Goal: Information Seeking & Learning: Compare options

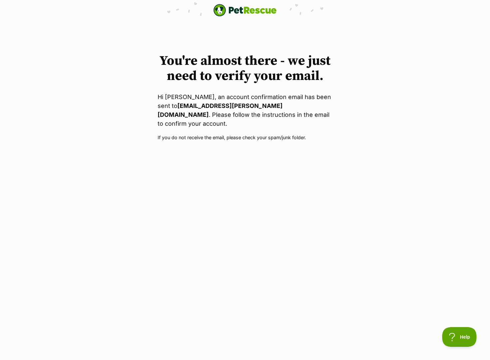
click at [238, 11] on img "PetRescue" at bounding box center [244, 10] width 63 height 13
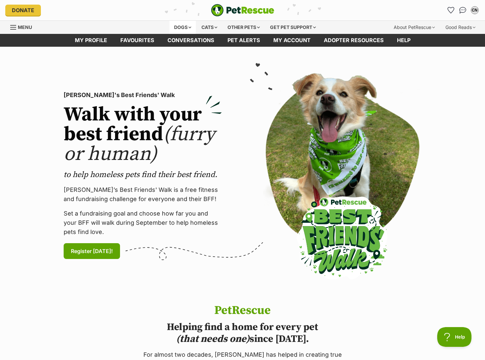
click at [188, 24] on div "Dogs" at bounding box center [182, 27] width 26 height 13
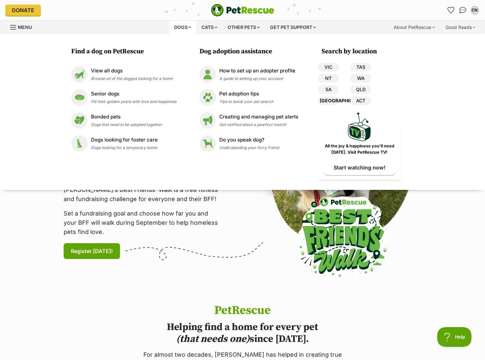
click at [336, 100] on link "[GEOGRAPHIC_DATA]" at bounding box center [328, 101] width 20 height 9
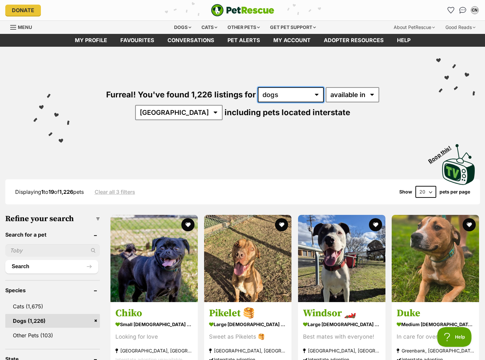
click at [293, 95] on select "any type of pet cats dogs other pets" at bounding box center [291, 94] width 66 height 15
click at [383, 135] on div "Furreal! You've found 1,226 listings for any type of pet cats dogs other pets a…" at bounding box center [242, 93] width 465 height 92
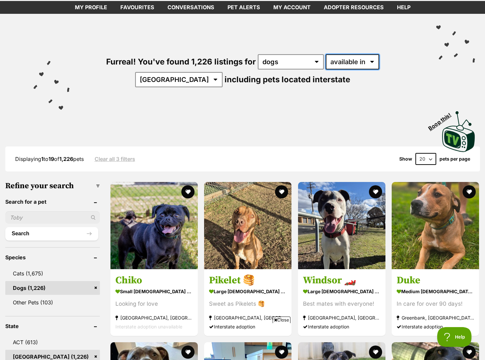
click at [339, 68] on select "available in located in" at bounding box center [351, 61] width 53 height 15
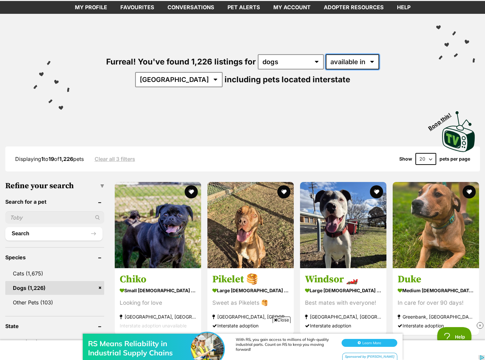
select select "disabled"
click at [325, 54] on select "available in located in" at bounding box center [351, 61] width 53 height 15
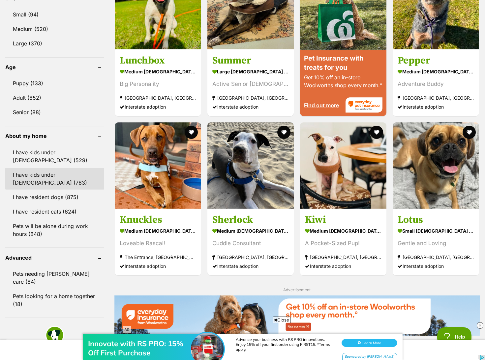
scroll to position [626, 0]
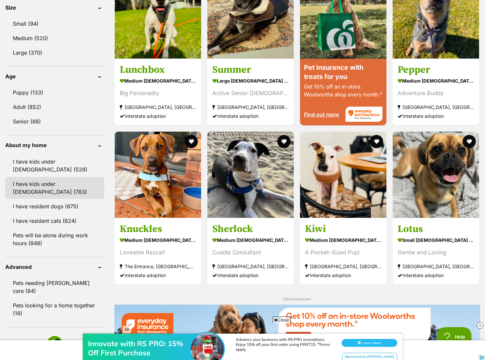
click at [66, 177] on link "I have kids under 12 years old (783)" at bounding box center [54, 188] width 99 height 22
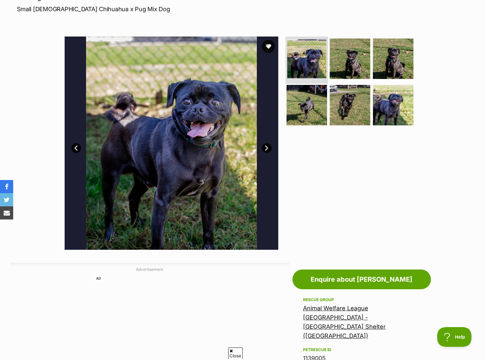
scroll to position [99, 0]
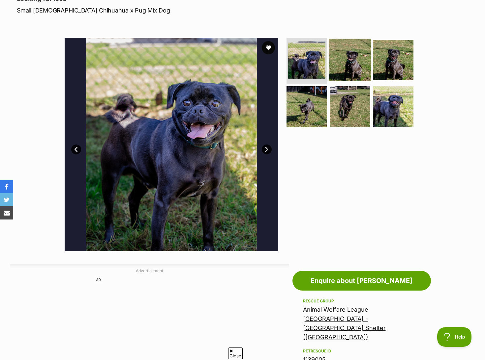
click at [352, 62] on img at bounding box center [349, 60] width 42 height 42
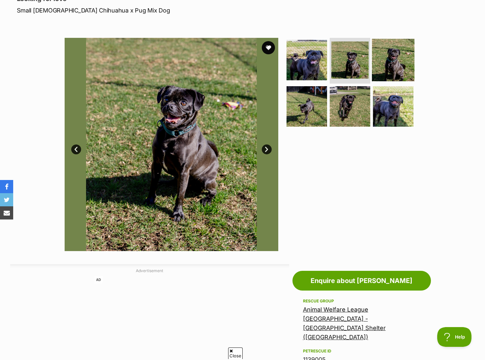
click at [378, 64] on img at bounding box center [393, 60] width 42 height 42
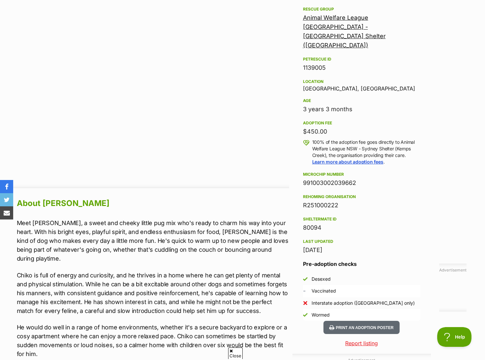
scroll to position [363, 0]
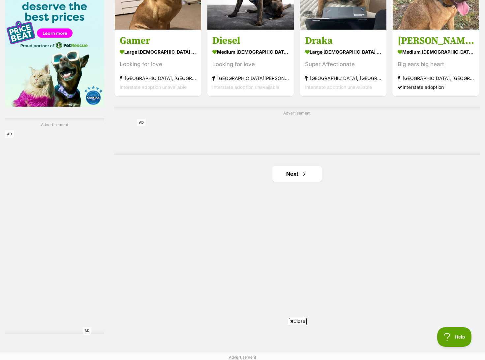
scroll to position [1054, 0]
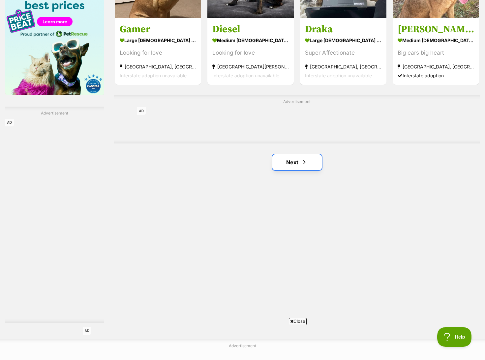
click at [292, 163] on link "Next" at bounding box center [296, 162] width 49 height 16
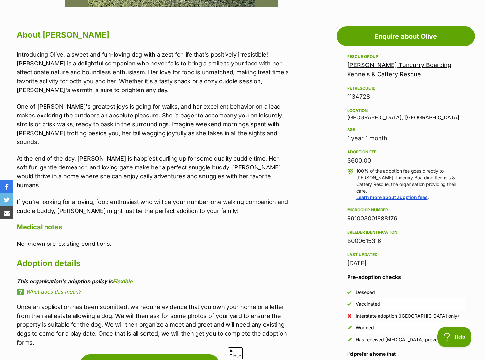
scroll to position [560, 0]
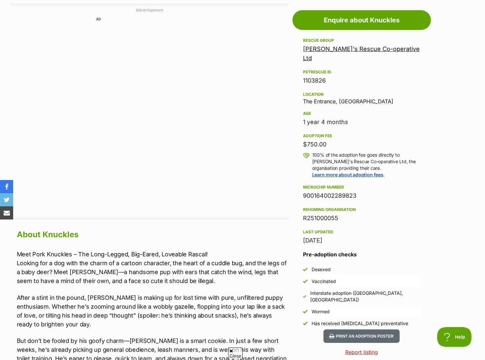
scroll to position [264, 0]
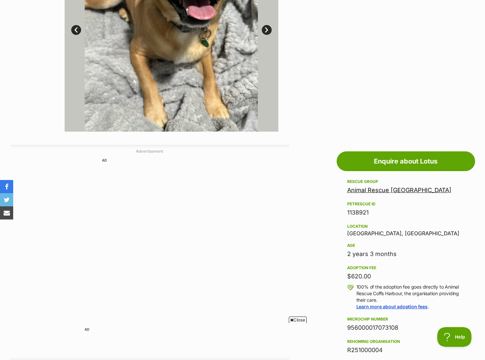
scroll to position [99, 0]
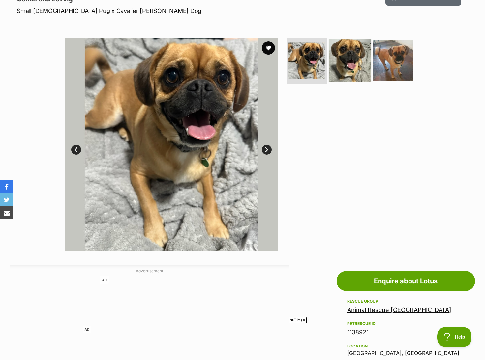
click at [349, 62] on img at bounding box center [349, 60] width 42 height 42
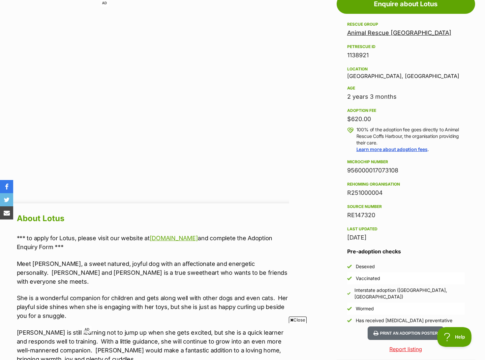
scroll to position [428, 0]
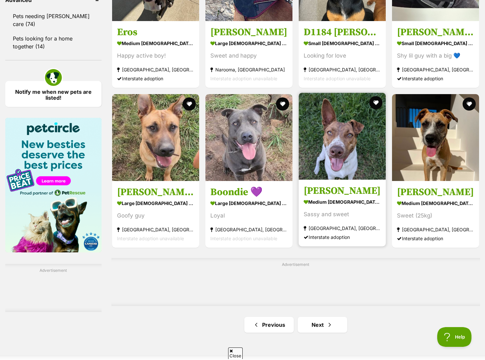
scroll to position [922, 0]
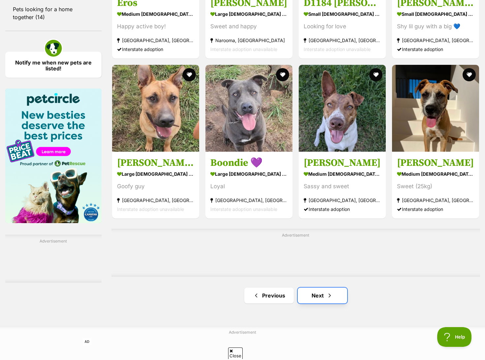
click at [339, 304] on link "Next" at bounding box center [321, 296] width 49 height 16
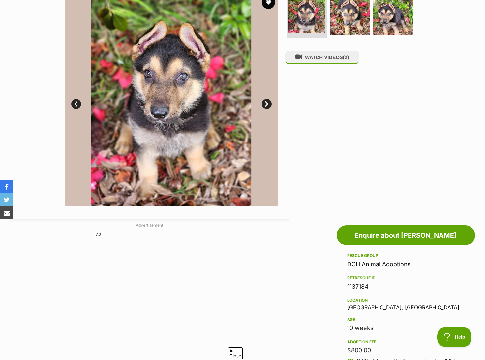
scroll to position [231, 0]
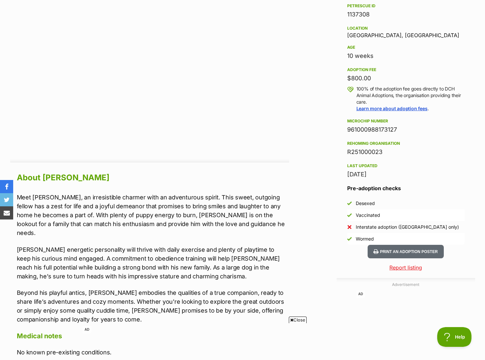
scroll to position [428, 0]
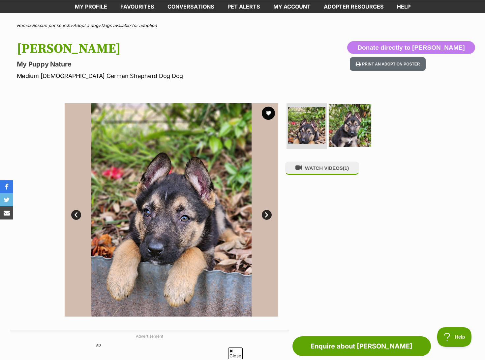
scroll to position [33, 0]
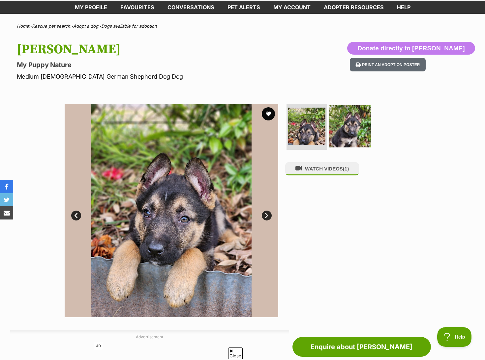
click at [353, 123] on img at bounding box center [349, 126] width 42 height 42
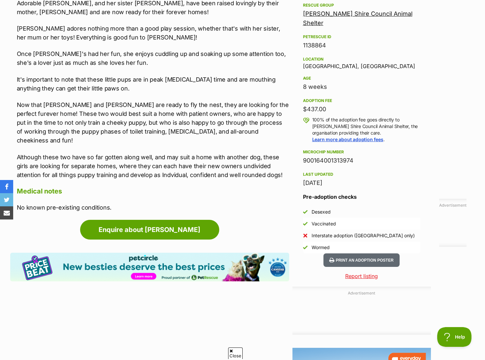
scroll to position [179, 0]
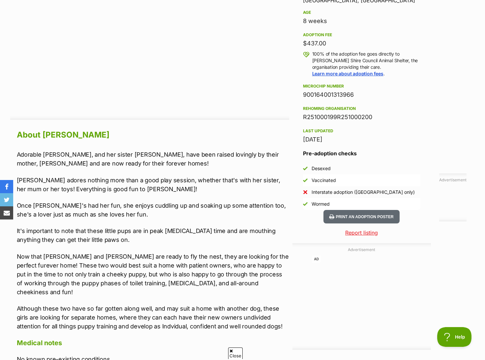
scroll to position [377, 0]
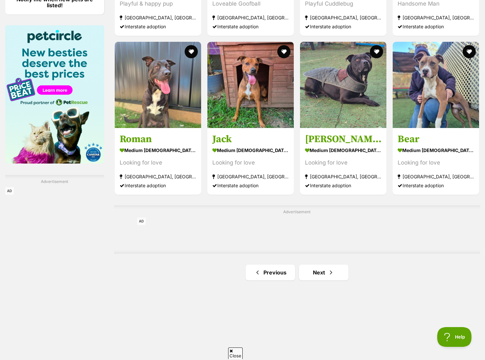
scroll to position [988, 0]
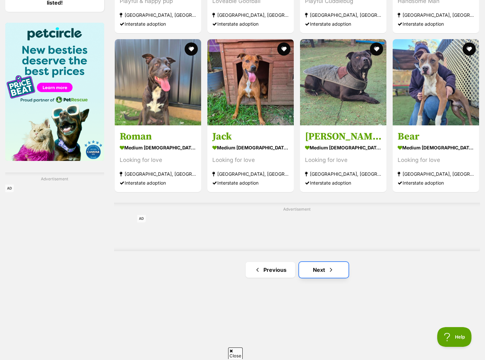
click at [330, 275] on link "Next" at bounding box center [323, 270] width 49 height 16
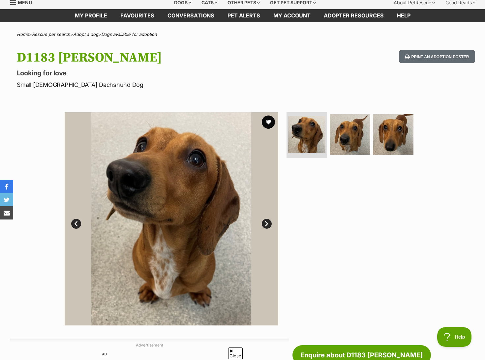
scroll to position [132, 0]
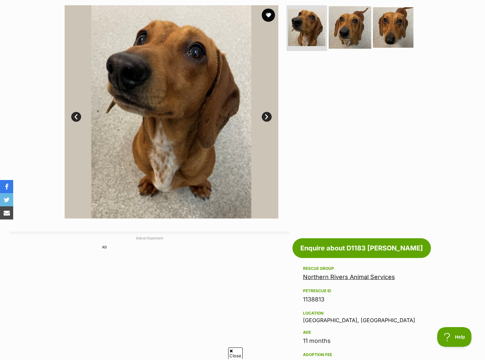
click at [343, 34] on img at bounding box center [349, 27] width 42 height 42
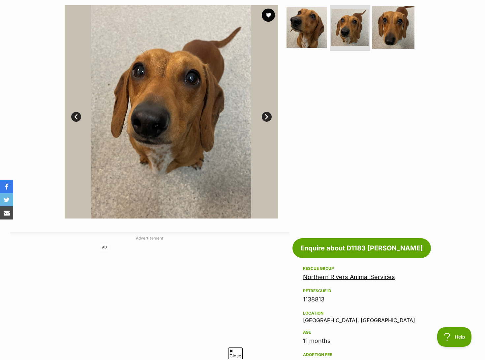
click at [380, 34] on img at bounding box center [393, 27] width 42 height 42
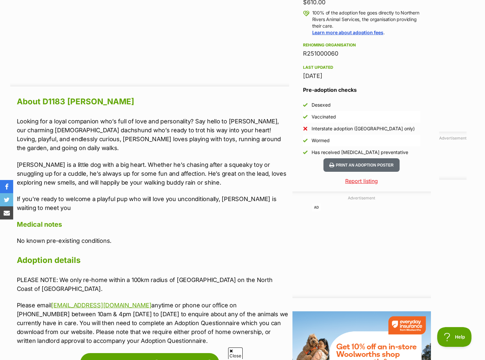
scroll to position [527, 0]
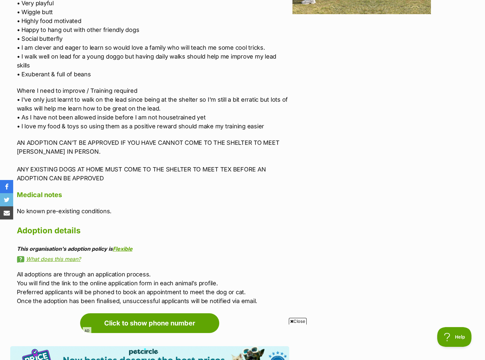
scroll to position [970, 0]
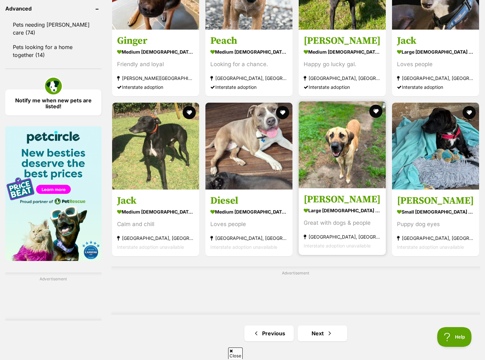
scroll to position [922, 0]
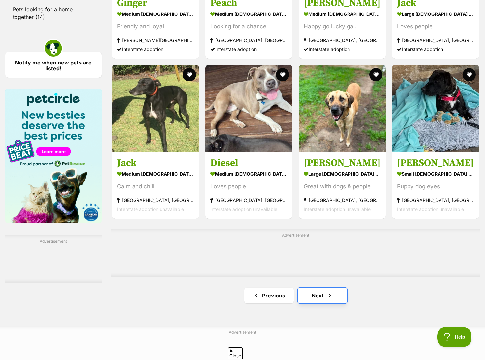
click at [321, 300] on link "Next" at bounding box center [321, 296] width 49 height 16
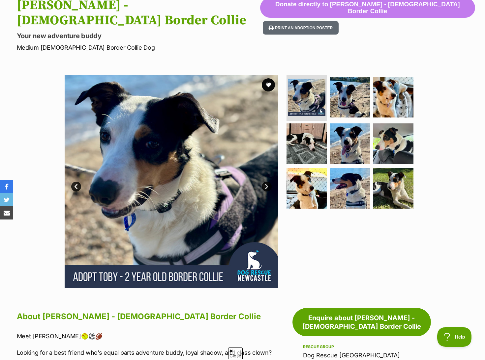
scroll to position [14, 0]
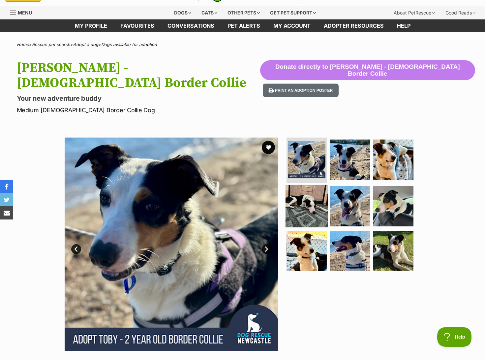
click at [316, 185] on img at bounding box center [306, 206] width 42 height 42
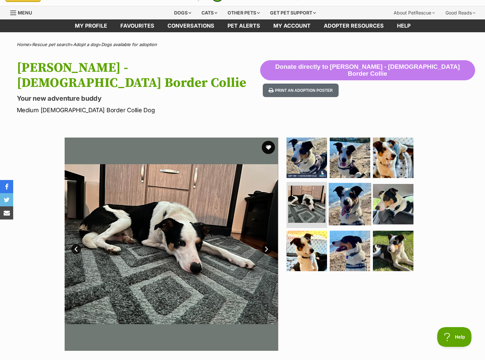
click at [348, 192] on img at bounding box center [349, 204] width 42 height 42
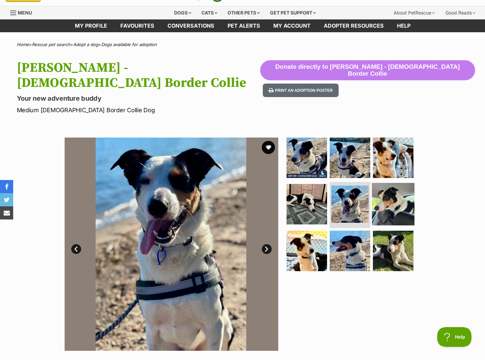
click at [392, 201] on img at bounding box center [393, 204] width 42 height 42
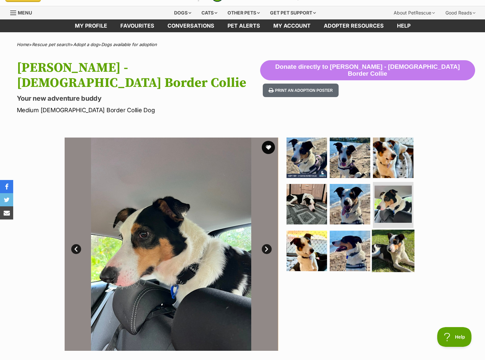
click at [388, 230] on img at bounding box center [393, 251] width 42 height 42
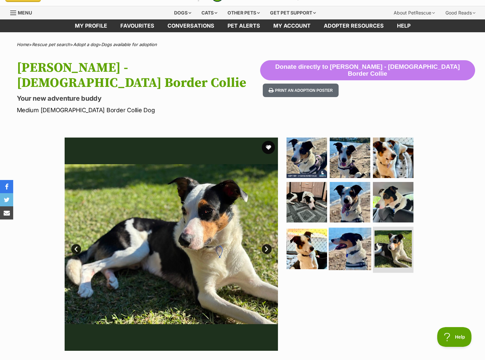
click at [367, 235] on img at bounding box center [349, 249] width 42 height 42
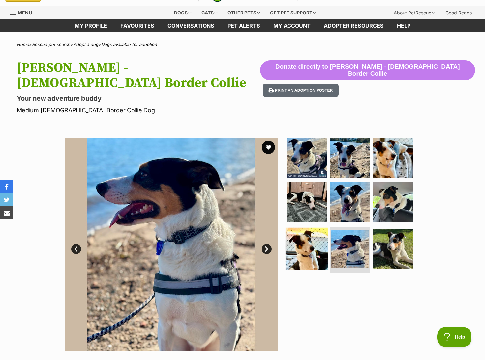
click at [323, 244] on img at bounding box center [306, 249] width 42 height 42
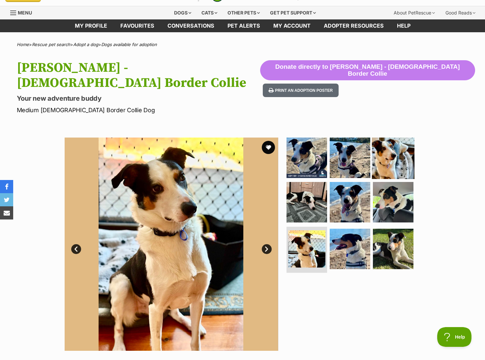
click at [390, 148] on img at bounding box center [393, 157] width 42 height 42
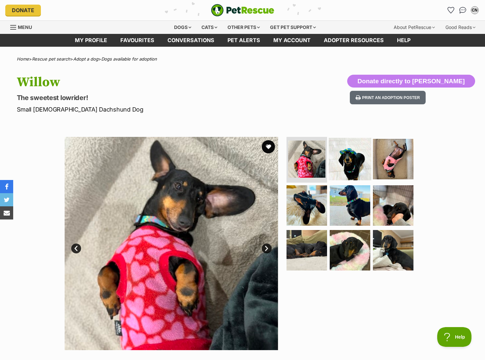
click at [353, 170] on img at bounding box center [349, 159] width 42 height 42
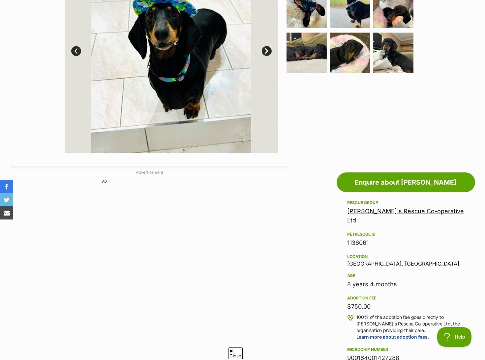
scroll to position [231, 0]
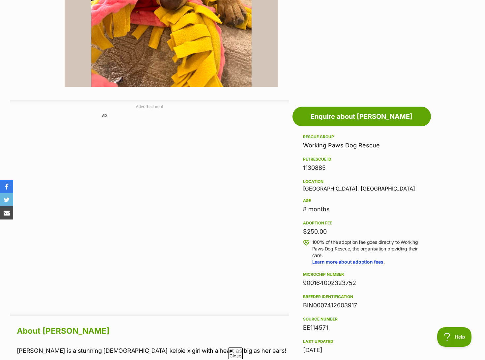
scroll to position [66, 0]
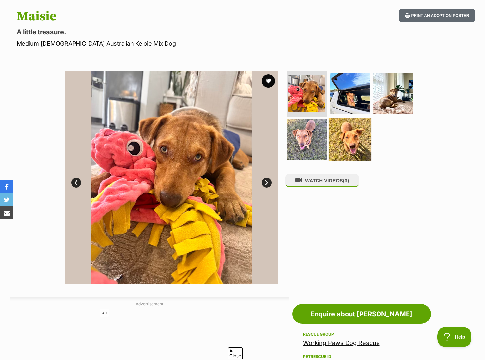
click at [345, 139] on img at bounding box center [349, 140] width 42 height 42
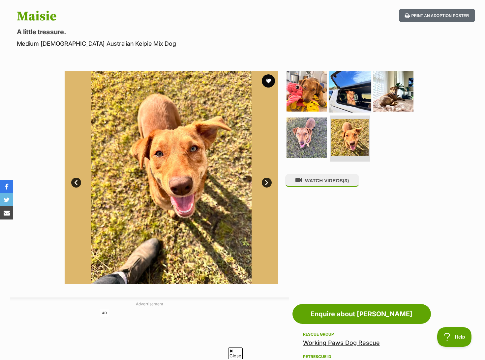
click at [354, 88] on img at bounding box center [349, 91] width 42 height 42
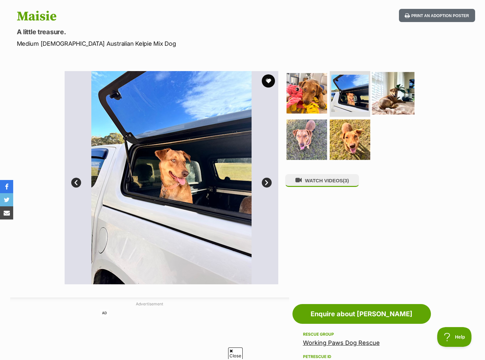
click at [380, 100] on img at bounding box center [393, 93] width 42 height 42
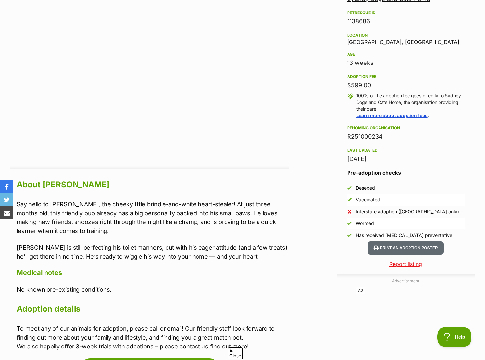
scroll to position [428, 0]
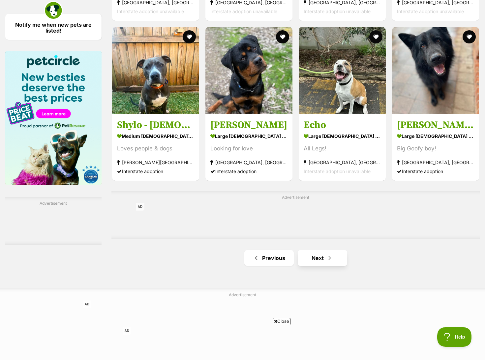
scroll to position [988, 0]
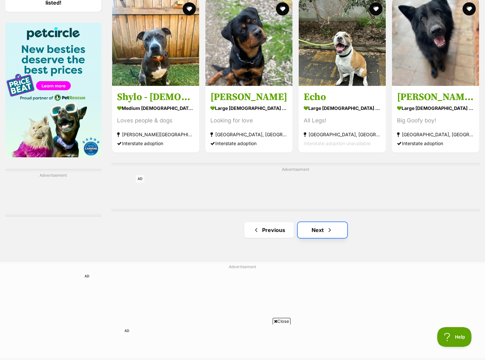
click at [318, 236] on link "Next" at bounding box center [321, 230] width 49 height 16
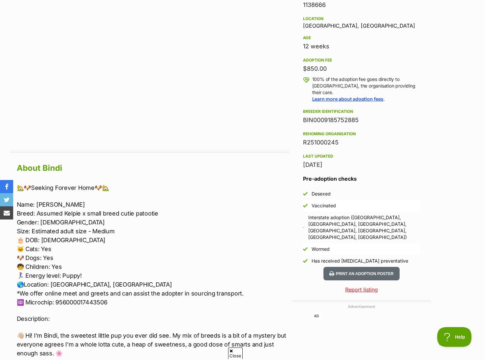
scroll to position [428, 0]
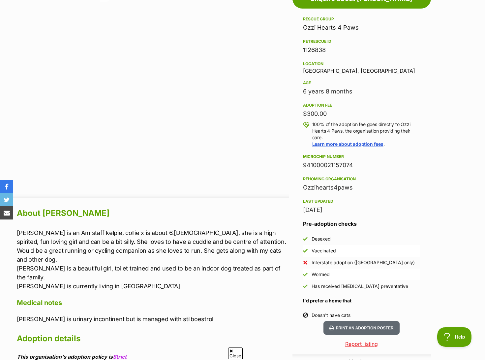
scroll to position [395, 0]
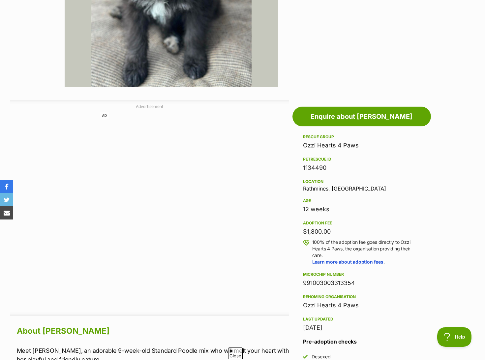
scroll to position [395, 0]
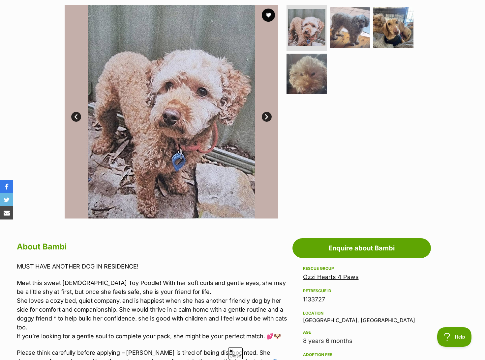
scroll to position [198, 0]
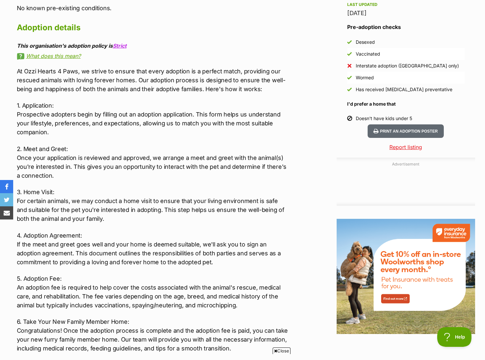
scroll to position [362, 0]
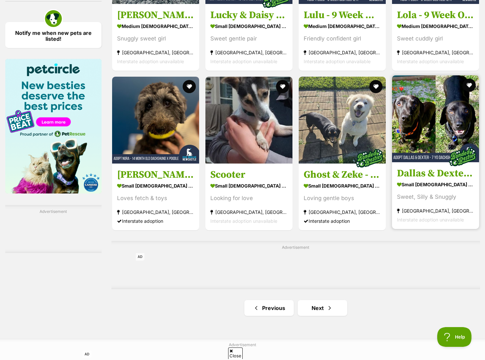
scroll to position [955, 0]
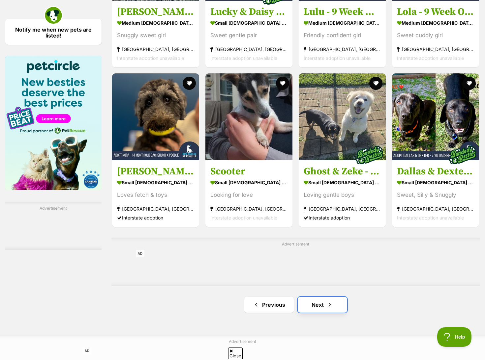
click at [317, 310] on link "Next" at bounding box center [321, 305] width 49 height 16
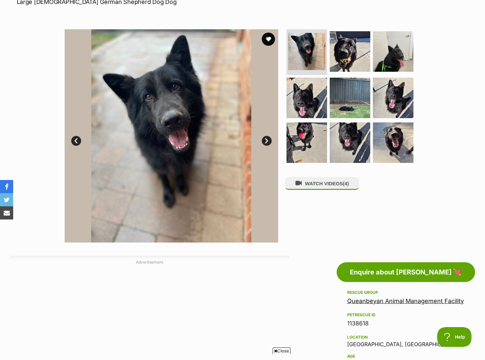
scroll to position [99, 0]
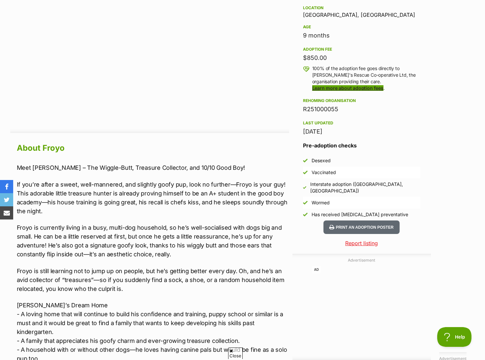
scroll to position [527, 0]
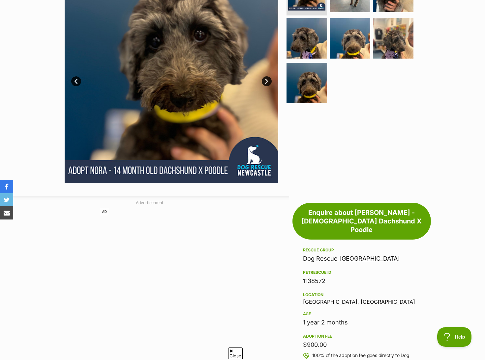
scroll to position [428, 0]
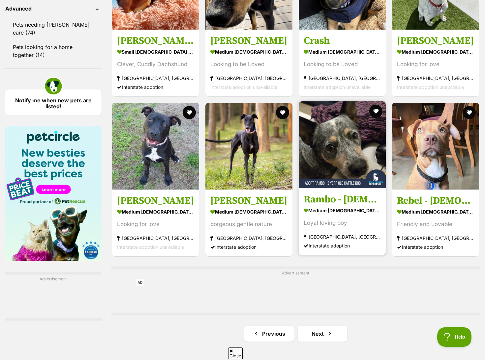
scroll to position [889, 0]
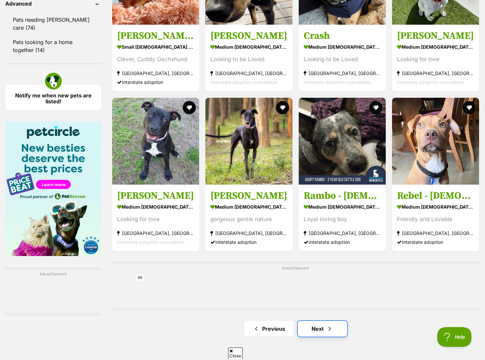
click at [322, 331] on link "Next" at bounding box center [321, 329] width 49 height 16
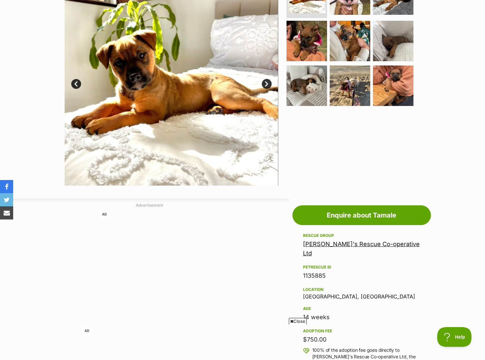
scroll to position [66, 0]
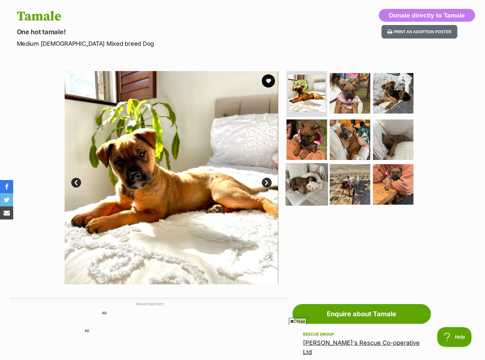
click at [321, 179] on img at bounding box center [306, 184] width 42 height 42
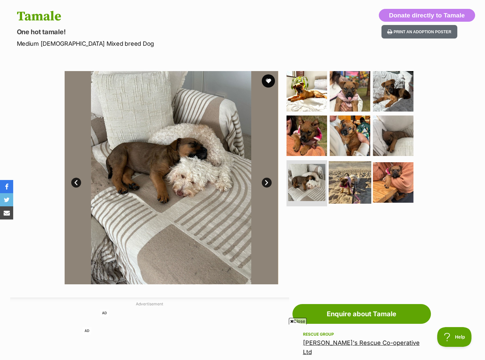
click at [337, 182] on img at bounding box center [349, 182] width 42 height 42
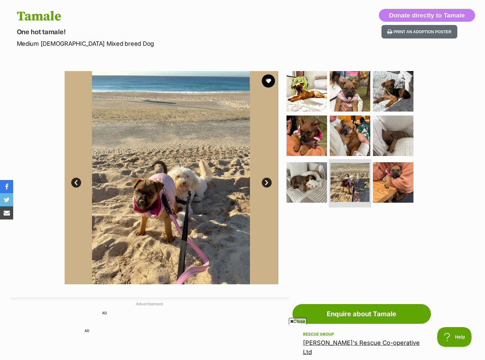
click at [367, 184] on img at bounding box center [349, 182] width 39 height 39
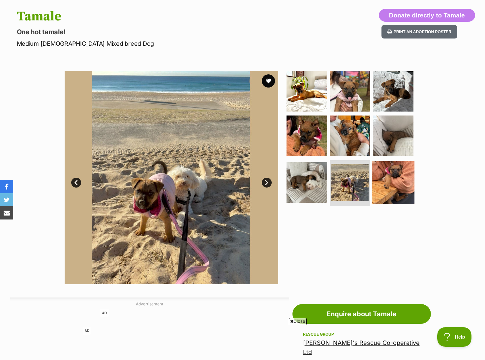
click at [398, 182] on img at bounding box center [393, 182] width 42 height 42
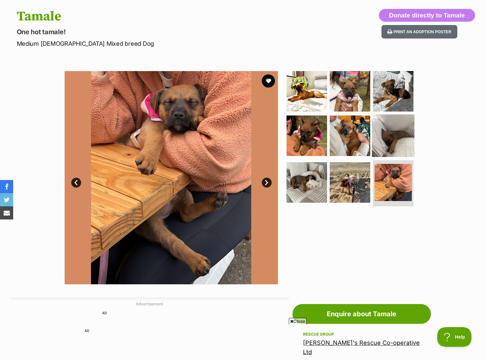
click at [397, 145] on img at bounding box center [393, 136] width 42 height 42
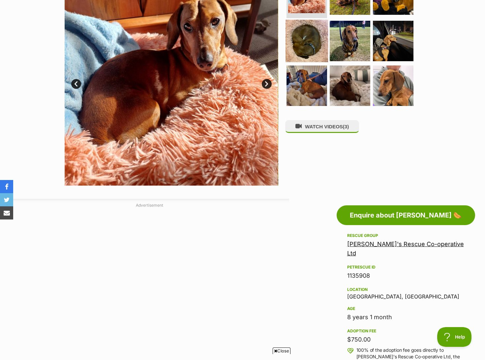
scroll to position [329, 0]
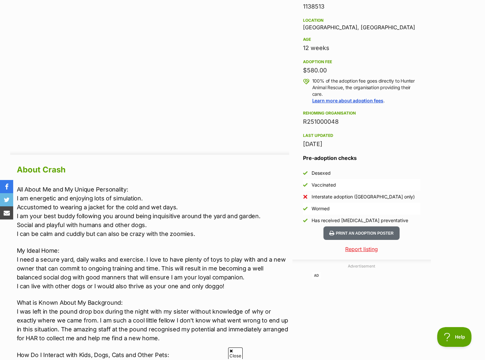
scroll to position [428, 0]
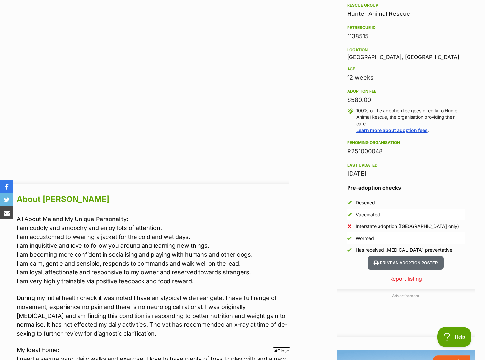
scroll to position [179, 0]
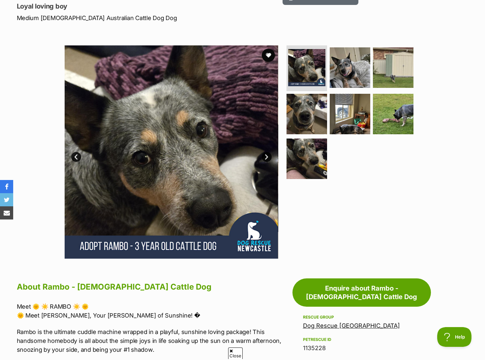
scroll to position [66, 0]
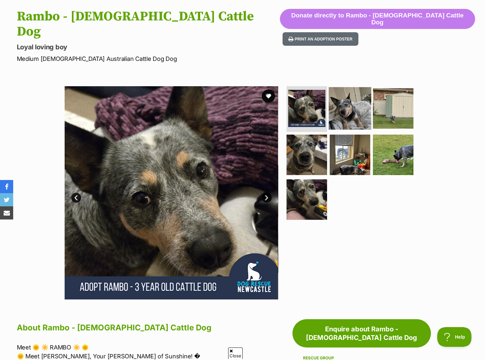
click at [352, 95] on img at bounding box center [349, 108] width 42 height 42
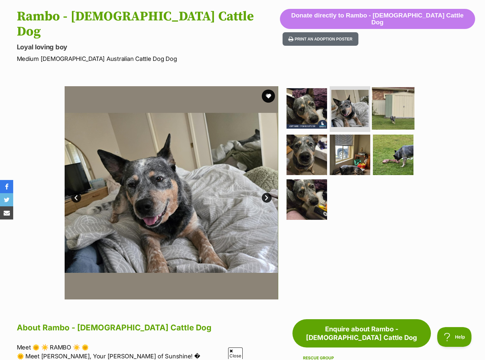
click at [385, 98] on img at bounding box center [393, 108] width 42 height 42
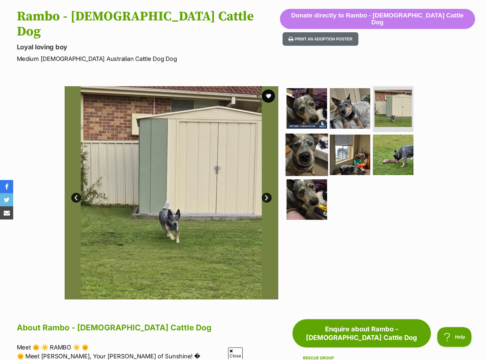
click at [321, 134] on img at bounding box center [306, 155] width 42 height 42
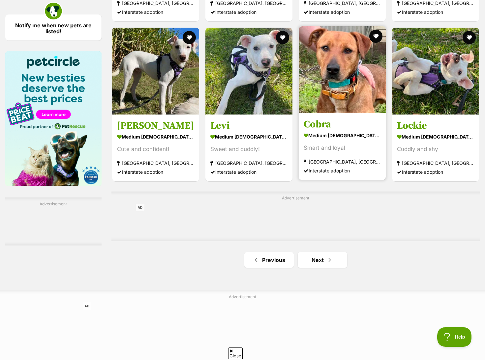
scroll to position [1054, 0]
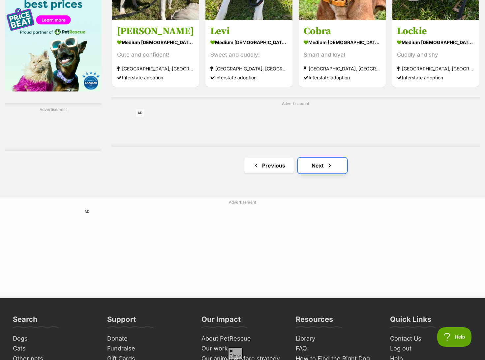
click at [333, 168] on link "Next" at bounding box center [321, 166] width 49 height 16
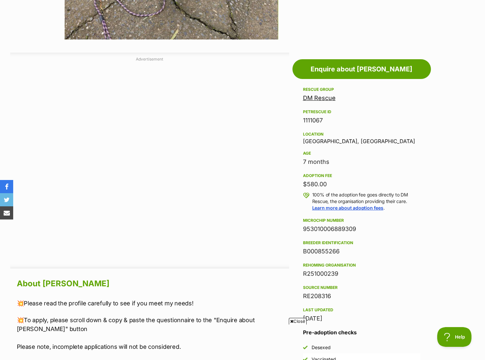
scroll to position [509, 0]
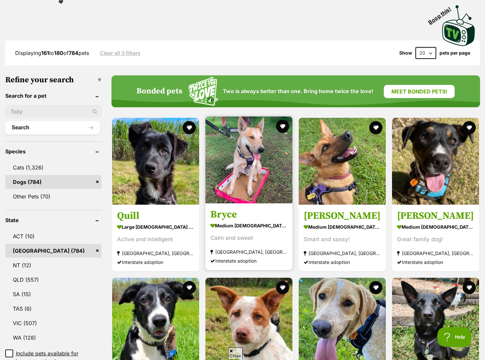
scroll to position [198, 0]
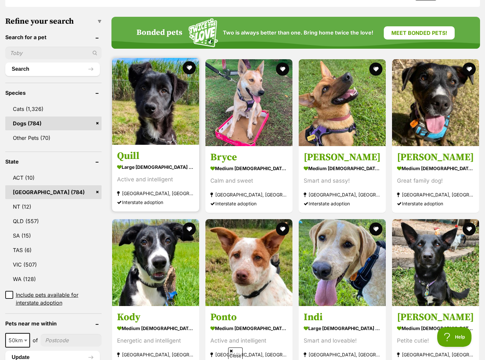
click at [149, 118] on img at bounding box center [155, 101] width 87 height 87
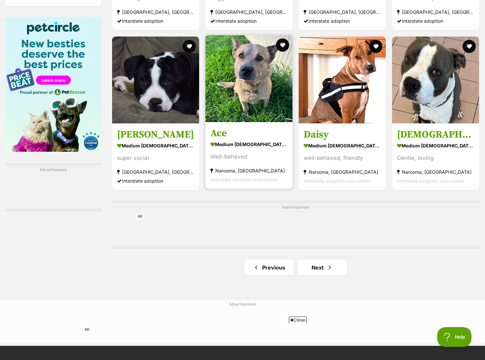
scroll to position [1126, 0]
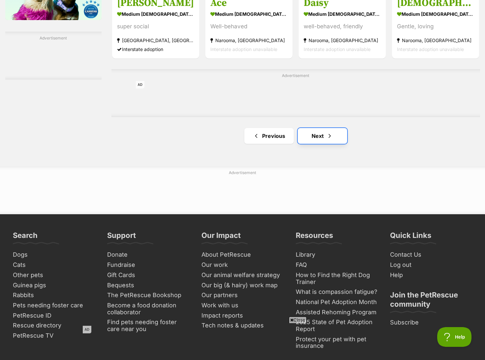
click at [321, 142] on link "Next" at bounding box center [321, 136] width 49 height 16
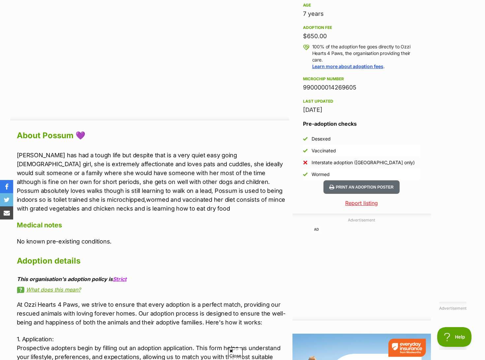
scroll to position [461, 0]
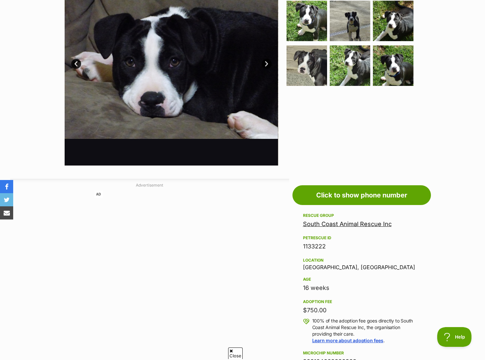
scroll to position [231, 0]
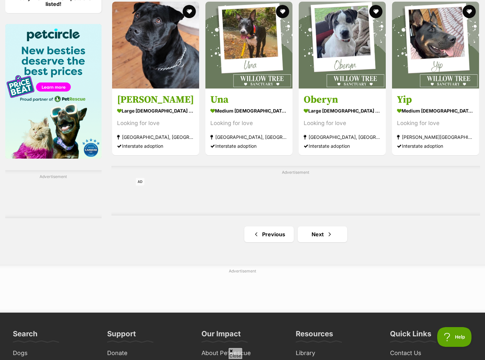
scroll to position [988, 0]
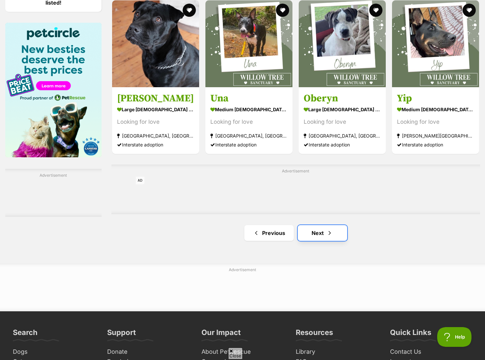
click at [314, 239] on link "Next" at bounding box center [321, 233] width 49 height 16
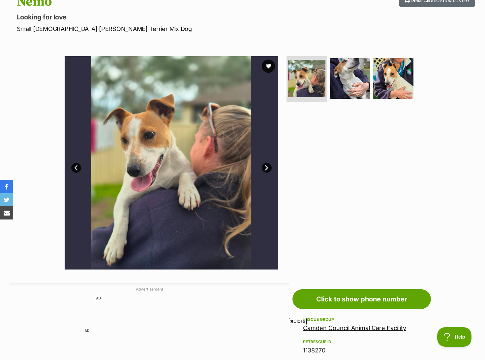
scroll to position [33, 0]
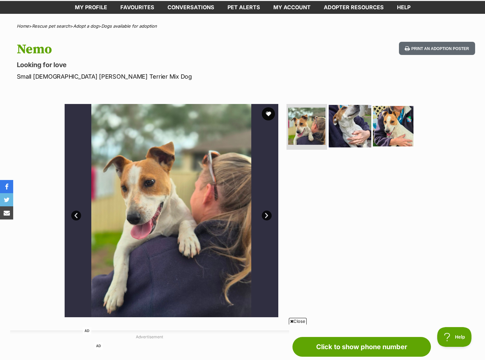
click at [347, 129] on img at bounding box center [349, 126] width 42 height 42
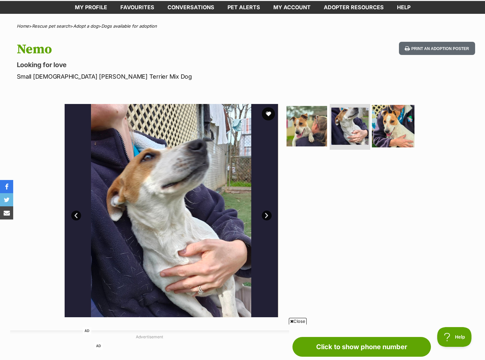
click at [394, 130] on img at bounding box center [393, 126] width 42 height 42
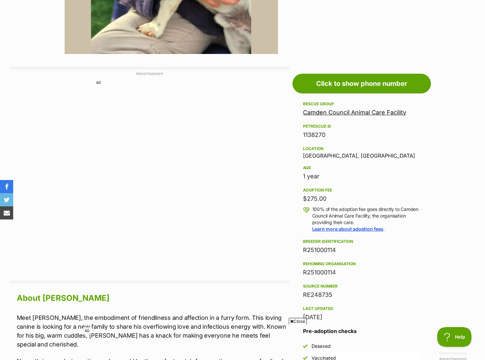
scroll to position [494, 0]
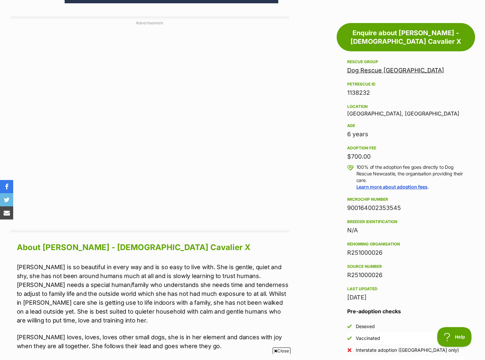
scroll to position [578, 0]
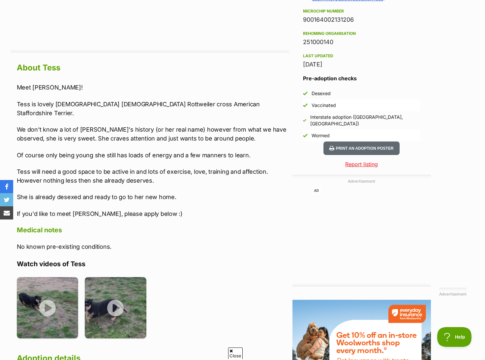
scroll to position [560, 0]
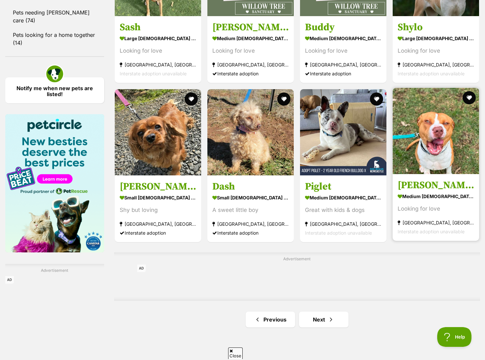
scroll to position [1021, 0]
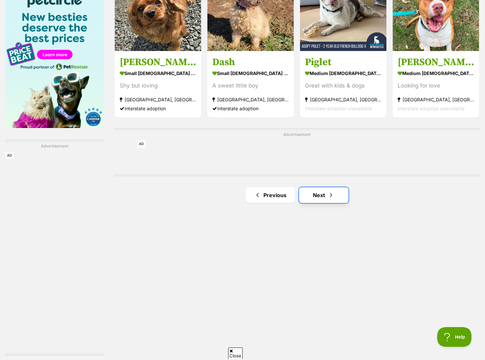
click at [311, 193] on link "Next" at bounding box center [323, 195] width 49 height 16
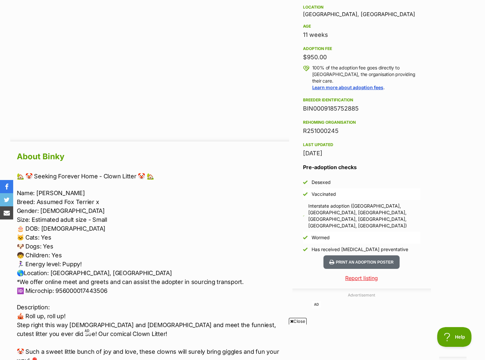
scroll to position [494, 0]
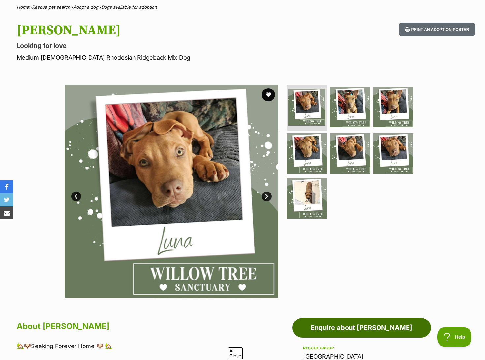
scroll to position [33, 0]
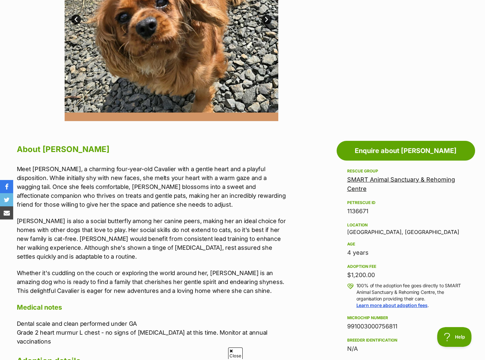
scroll to position [231, 0]
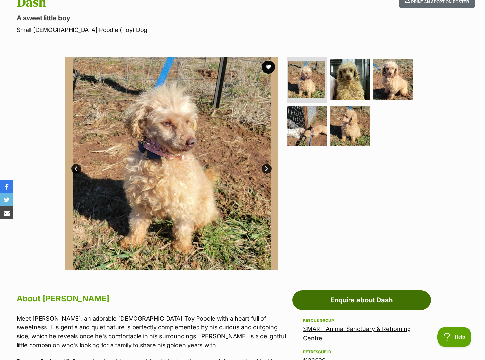
scroll to position [231, 0]
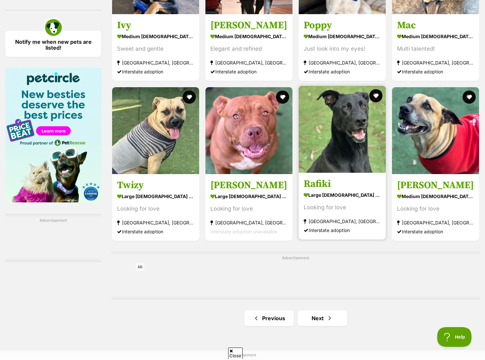
scroll to position [955, 0]
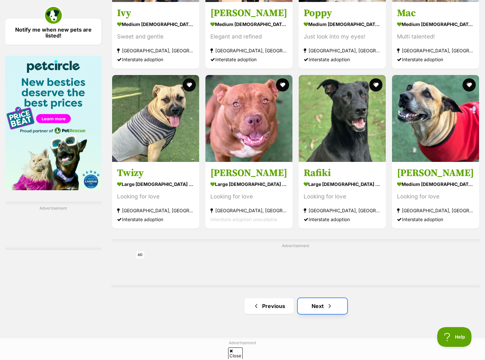
click at [314, 307] on link "Next" at bounding box center [321, 306] width 49 height 16
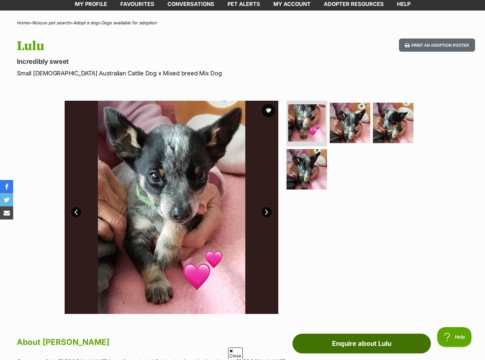
scroll to position [198, 0]
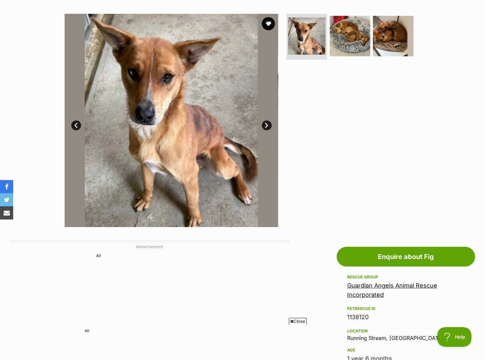
scroll to position [118, 0]
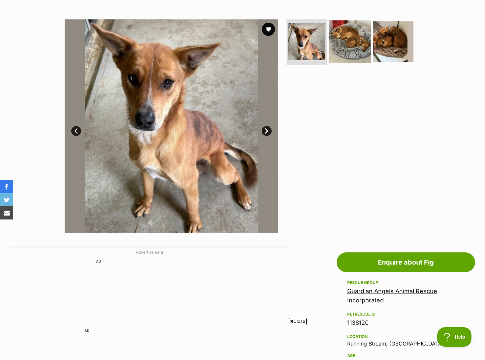
click at [350, 48] on img at bounding box center [349, 41] width 42 height 42
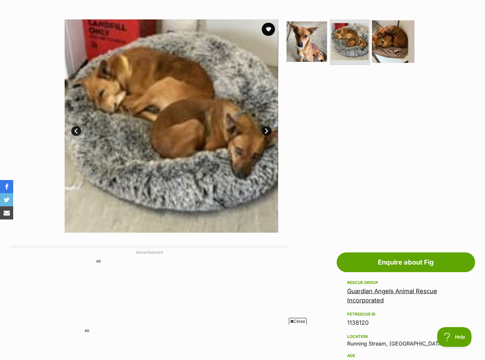
click at [391, 45] on img at bounding box center [393, 41] width 42 height 42
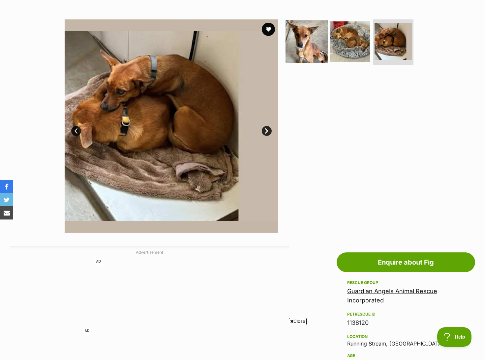
click at [303, 38] on img at bounding box center [306, 41] width 42 height 42
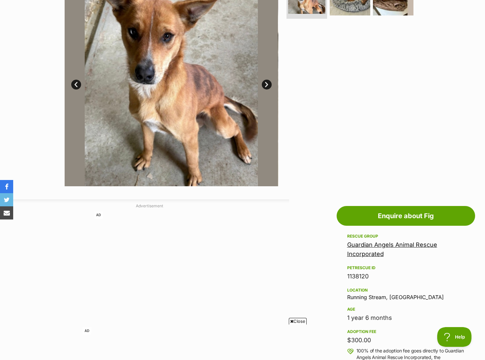
scroll to position [315, 0]
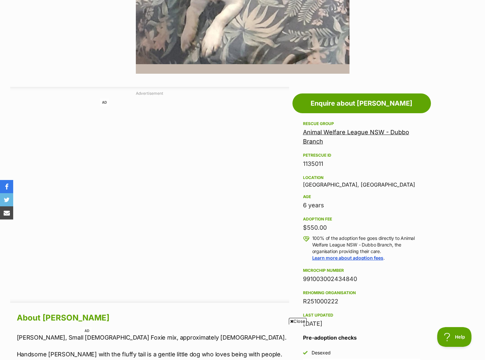
scroll to position [395, 0]
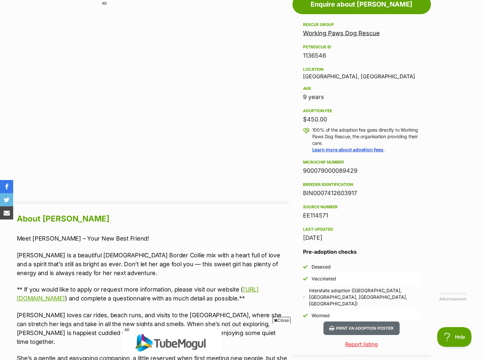
scroll to position [362, 0]
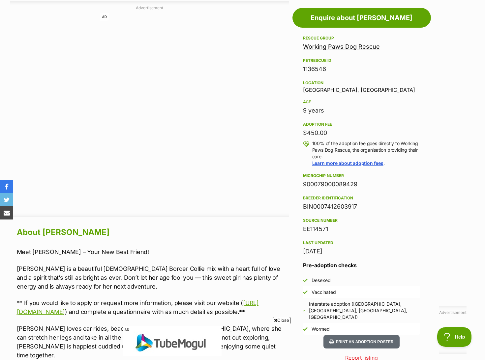
click at [363, 49] on link "Working Paws Dog Rescue" at bounding box center [341, 46] width 77 height 7
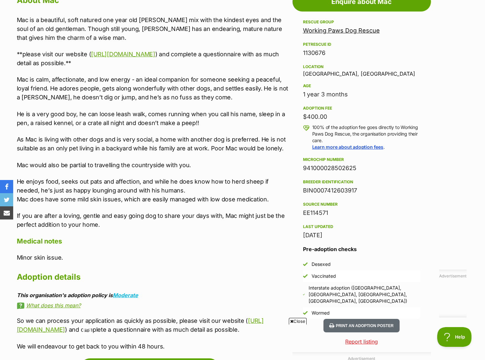
scroll to position [395, 0]
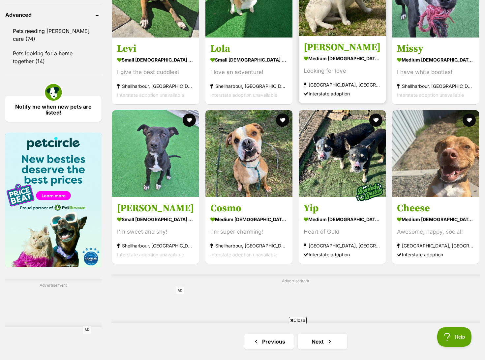
scroll to position [955, 0]
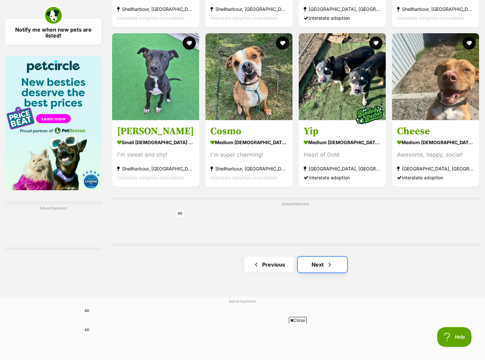
click at [326, 269] on span "Next page" at bounding box center [329, 265] width 7 height 8
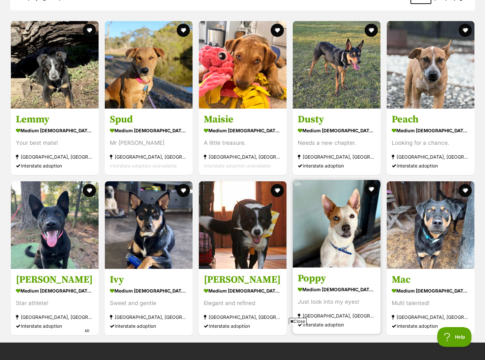
scroll to position [593, 0]
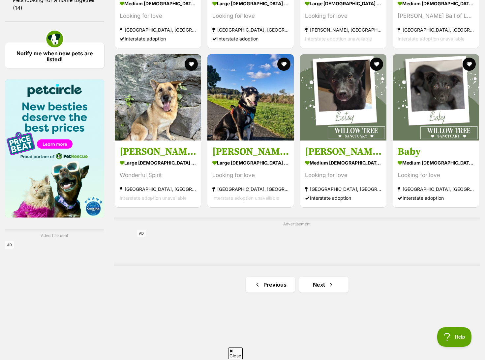
scroll to position [1021, 0]
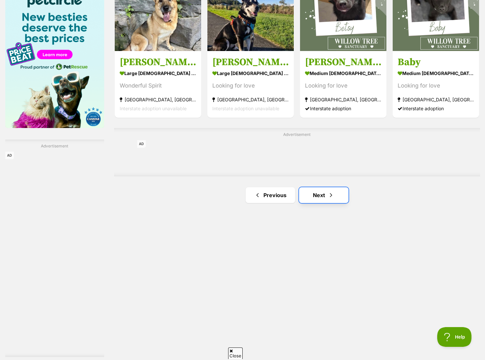
click at [325, 192] on link "Next" at bounding box center [323, 195] width 49 height 16
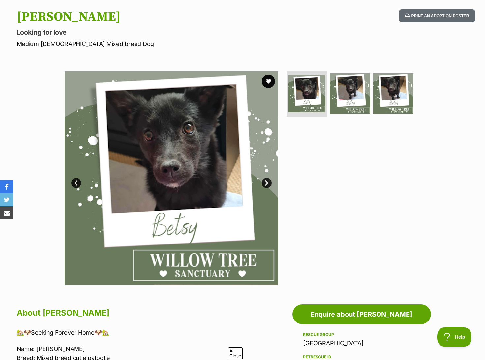
scroll to position [198, 0]
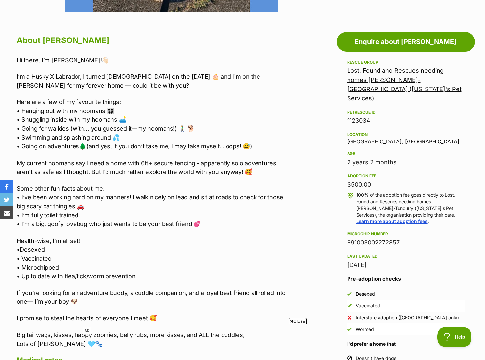
scroll to position [377, 0]
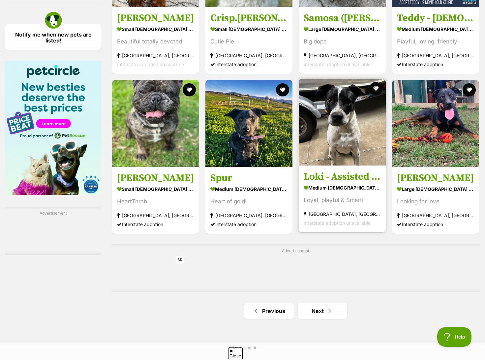
scroll to position [988, 0]
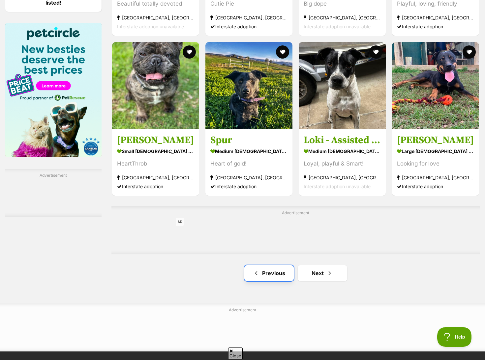
click at [265, 281] on link "Previous" at bounding box center [268, 274] width 49 height 16
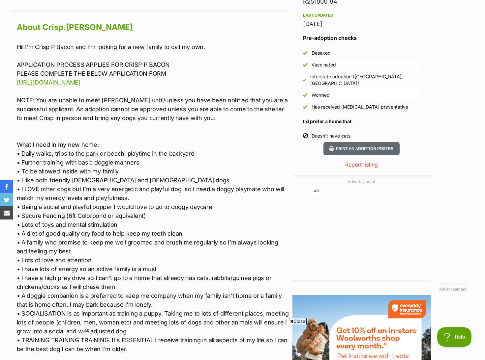
scroll to position [560, 0]
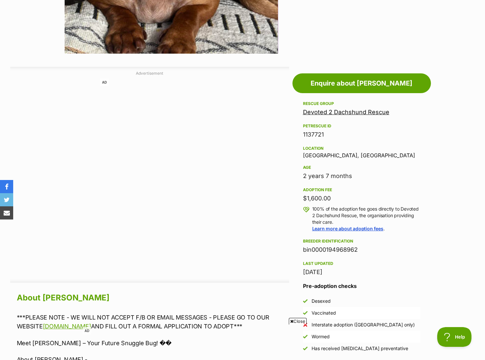
scroll to position [428, 0]
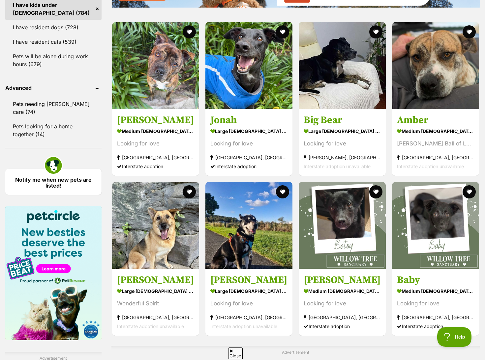
scroll to position [988, 0]
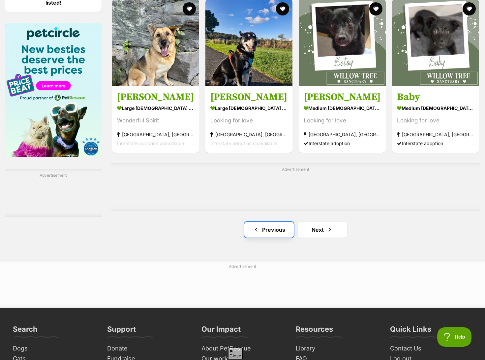
click at [267, 234] on link "Previous" at bounding box center [268, 230] width 49 height 16
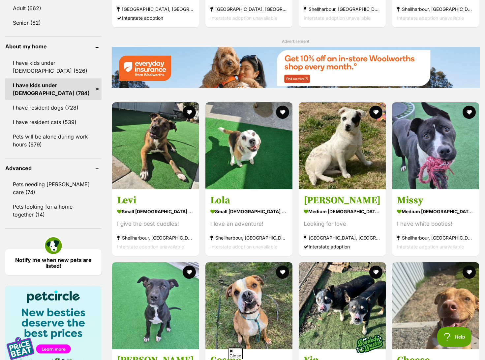
scroll to position [955, 0]
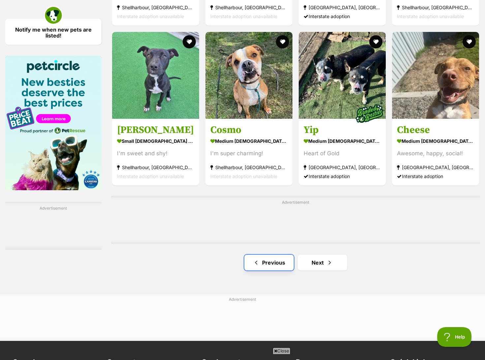
click at [275, 268] on link "Previous" at bounding box center [268, 263] width 49 height 16
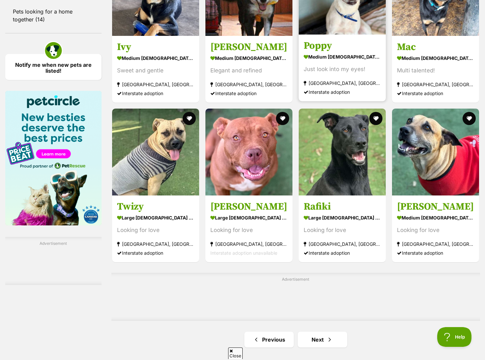
scroll to position [1021, 0]
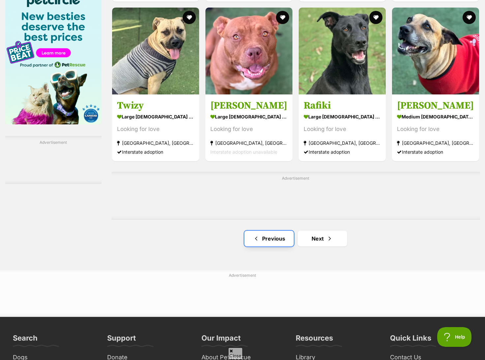
click at [265, 243] on link "Previous" at bounding box center [268, 239] width 49 height 16
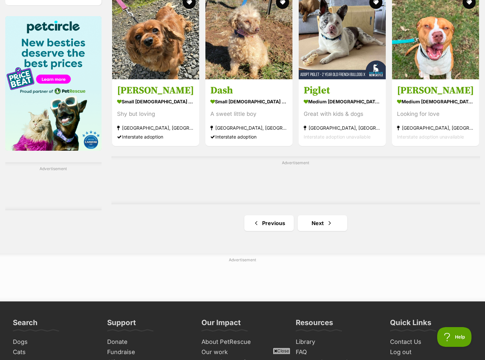
scroll to position [1054, 0]
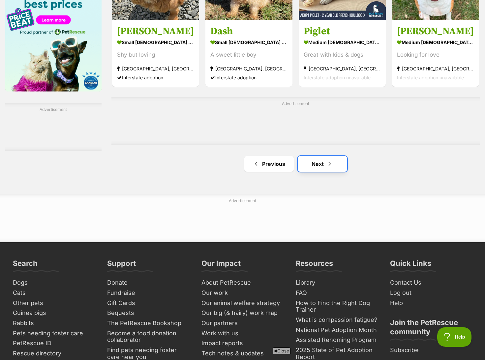
click at [328, 168] on span "Next page" at bounding box center [329, 164] width 7 height 8
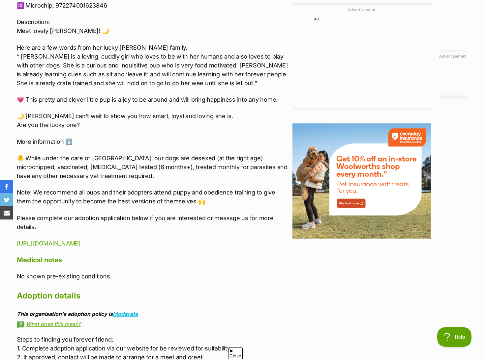
scroll to position [725, 0]
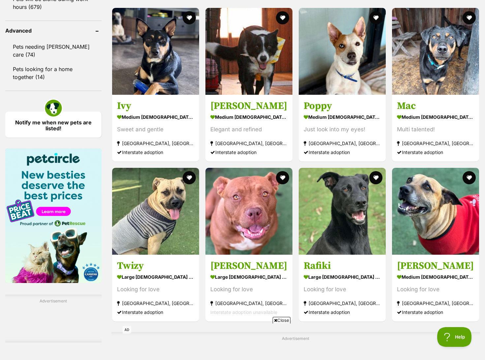
scroll to position [955, 0]
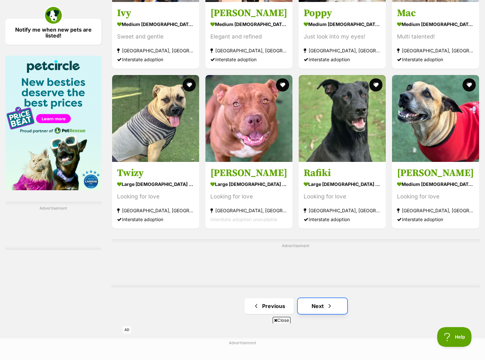
click at [326, 309] on span "Next page" at bounding box center [329, 306] width 7 height 8
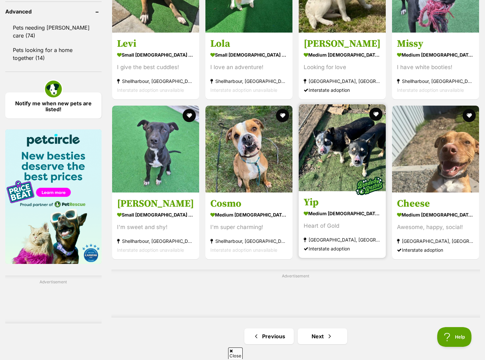
scroll to position [922, 0]
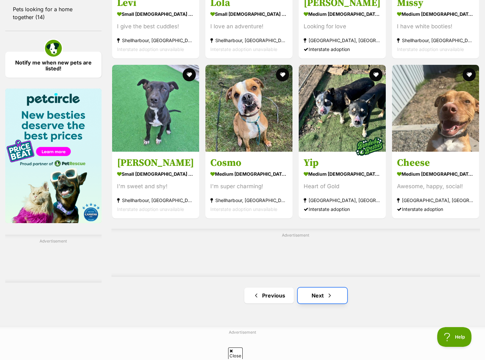
click at [323, 298] on link "Next" at bounding box center [321, 296] width 49 height 16
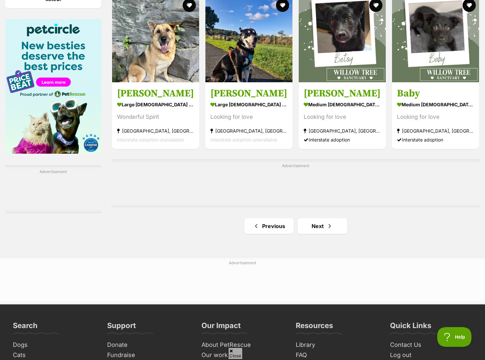
scroll to position [1087, 0]
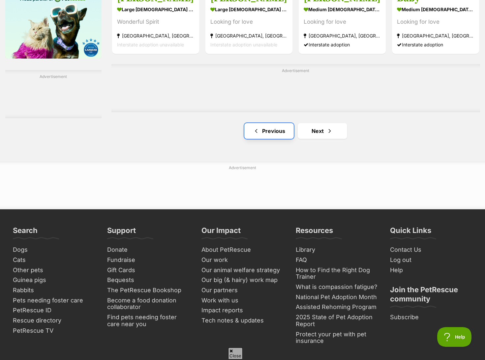
click at [275, 129] on link "Previous" at bounding box center [268, 131] width 49 height 16
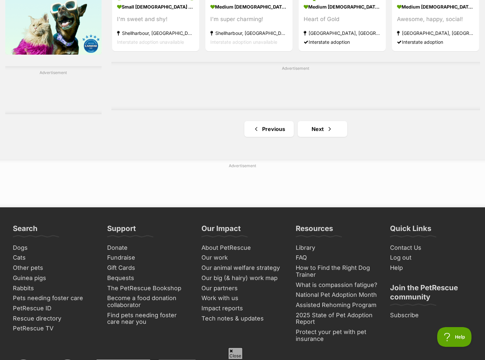
scroll to position [1120, 0]
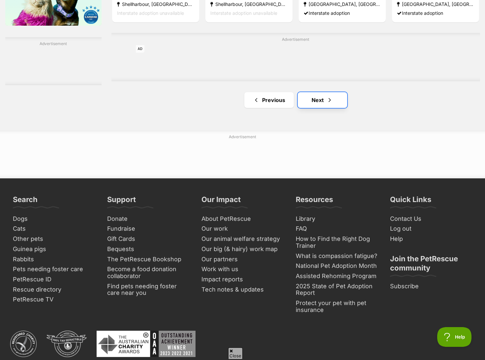
click at [316, 106] on link "Next" at bounding box center [321, 100] width 49 height 16
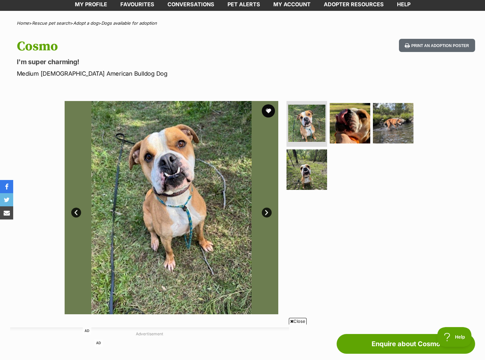
scroll to position [33, 0]
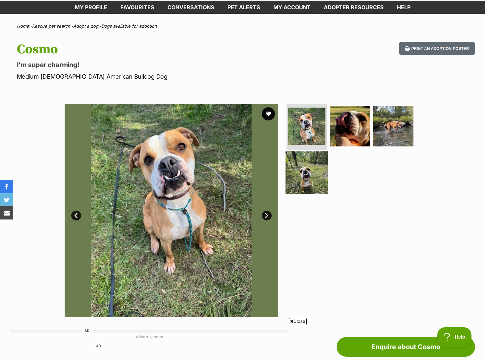
click at [316, 172] on img at bounding box center [306, 173] width 42 height 42
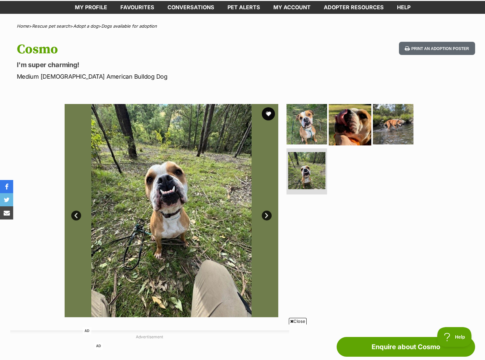
click at [338, 139] on img at bounding box center [349, 124] width 42 height 42
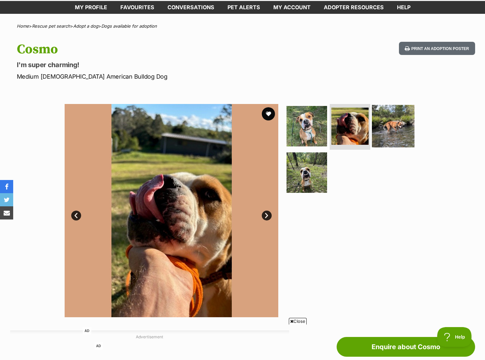
click at [391, 125] on img at bounding box center [393, 126] width 42 height 42
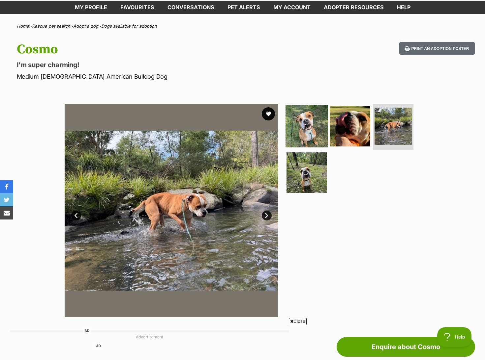
click at [304, 130] on img at bounding box center [306, 126] width 42 height 42
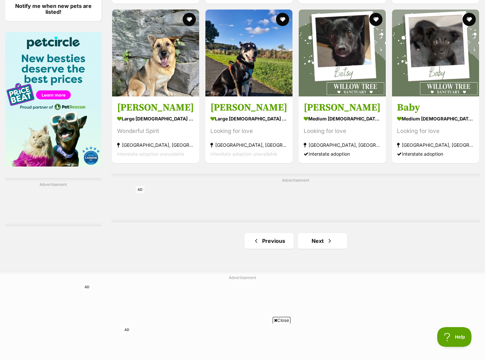
scroll to position [1054, 0]
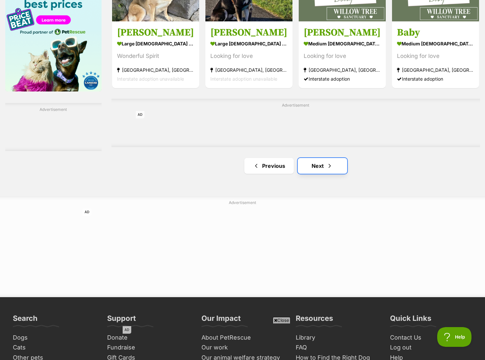
click at [312, 167] on link "Next" at bounding box center [321, 166] width 49 height 16
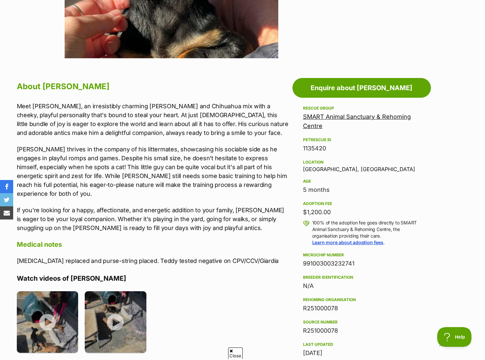
scroll to position [296, 0]
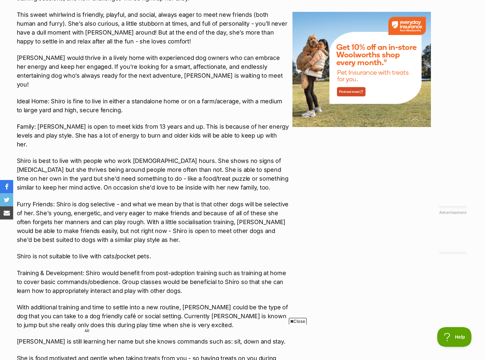
scroll to position [941, 0]
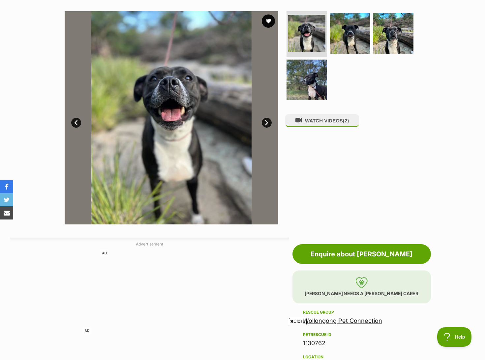
scroll to position [66, 0]
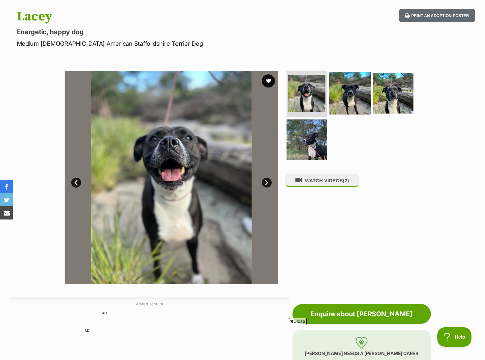
click at [359, 91] on img at bounding box center [349, 93] width 42 height 42
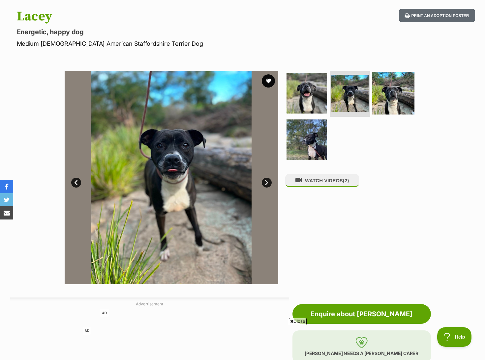
click at [378, 98] on img at bounding box center [393, 93] width 42 height 42
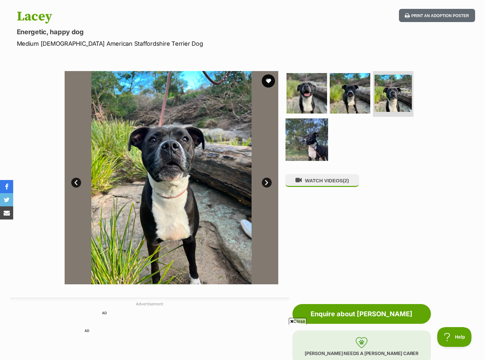
click at [319, 135] on img at bounding box center [306, 140] width 42 height 42
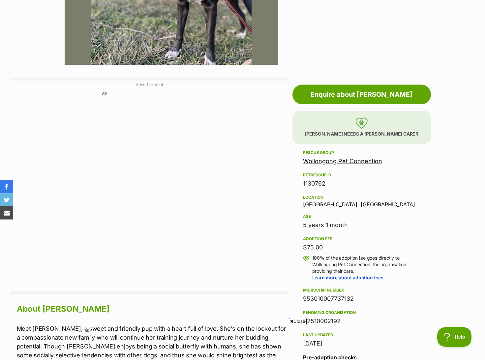
scroll to position [296, 0]
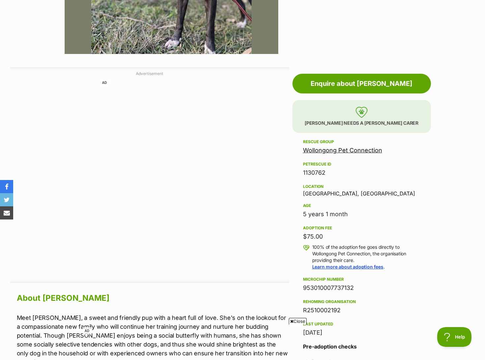
click at [368, 151] on link "Wollongong Pet Connection" at bounding box center [342, 150] width 79 height 7
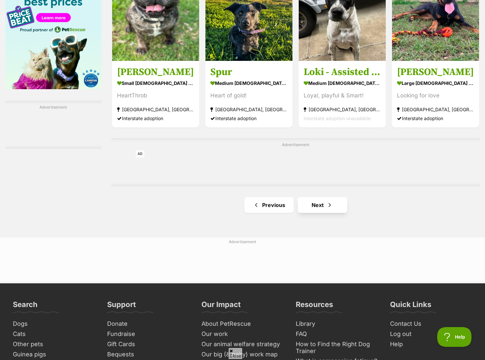
scroll to position [1087, 0]
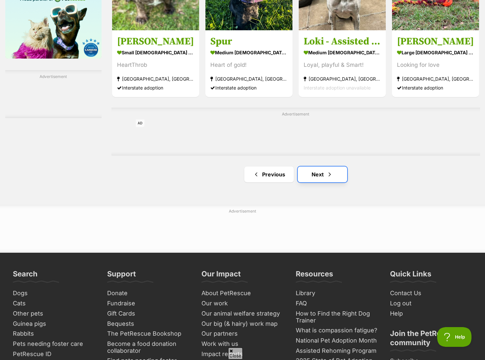
click at [323, 178] on link "Next" at bounding box center [321, 175] width 49 height 16
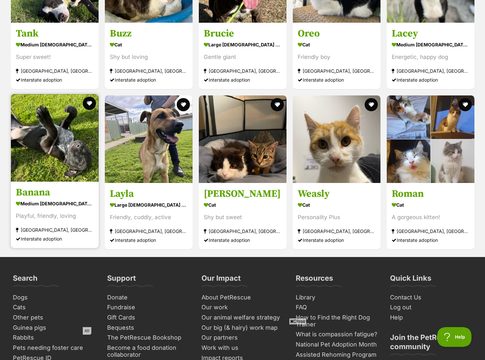
scroll to position [1351, 0]
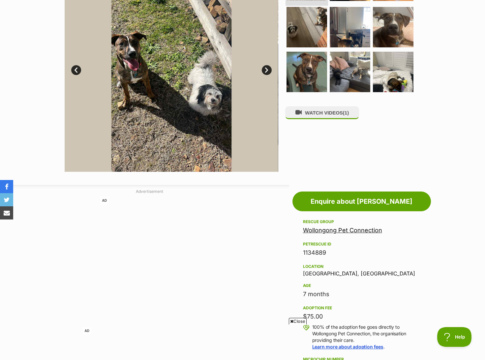
scroll to position [165, 0]
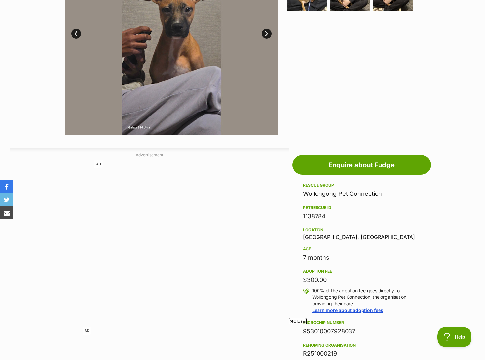
scroll to position [132, 0]
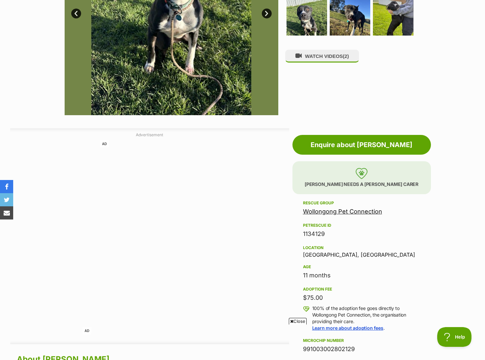
scroll to position [231, 0]
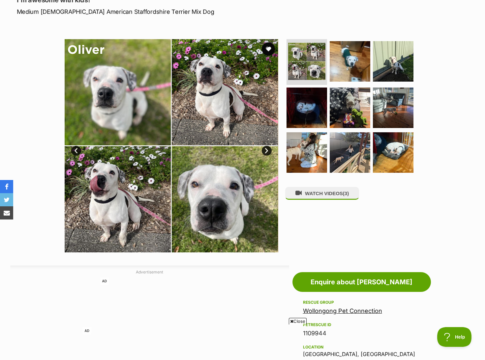
scroll to position [66, 0]
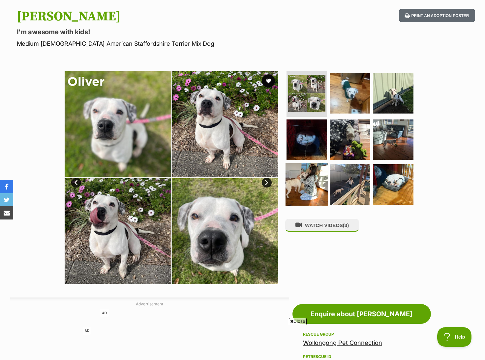
click at [311, 182] on img at bounding box center [306, 184] width 42 height 42
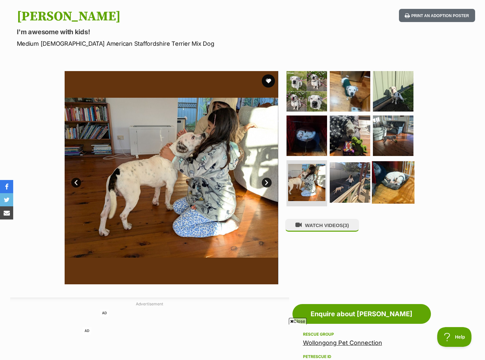
click at [404, 184] on img at bounding box center [393, 182] width 42 height 42
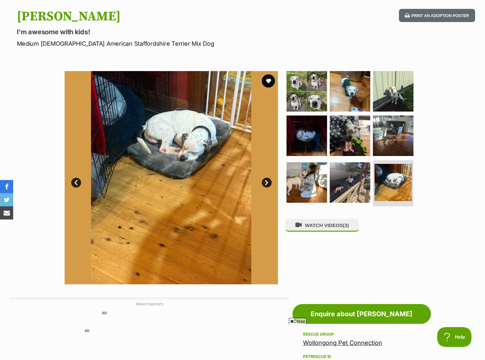
click at [410, 234] on div "WATCH VIDEOS (3)" at bounding box center [352, 177] width 135 height 213
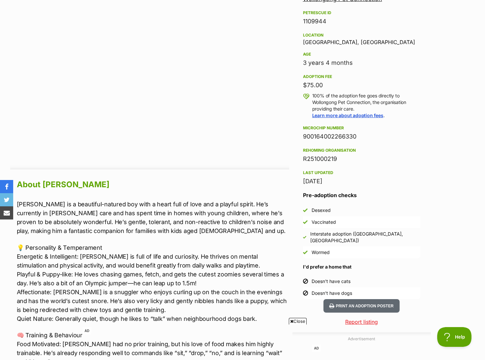
scroll to position [395, 0]
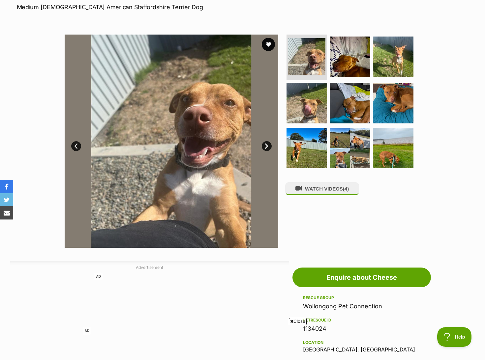
scroll to position [99, 0]
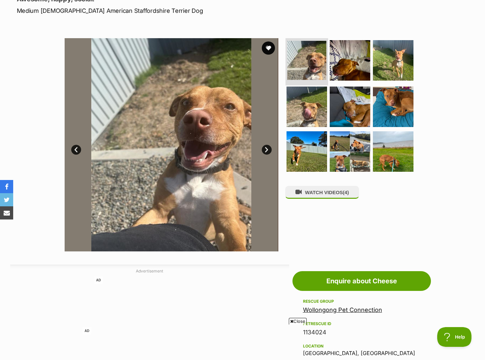
click at [308, 62] on img at bounding box center [306, 60] width 39 height 39
click at [337, 67] on img at bounding box center [349, 60] width 42 height 42
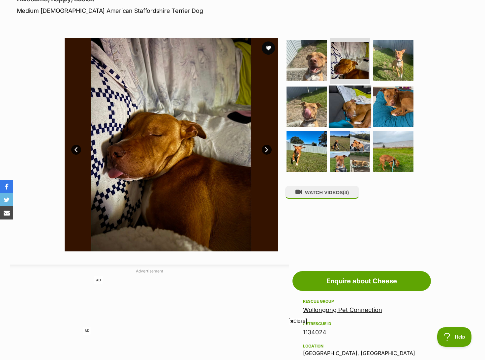
click at [361, 91] on img at bounding box center [349, 107] width 42 height 42
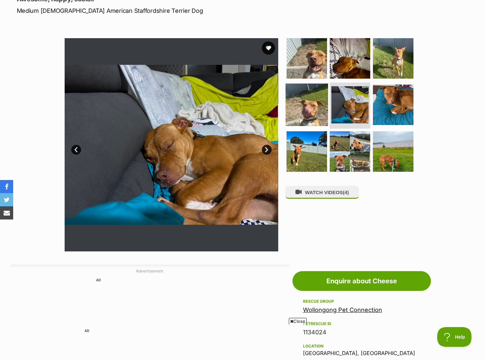
click at [310, 116] on img at bounding box center [306, 105] width 42 height 42
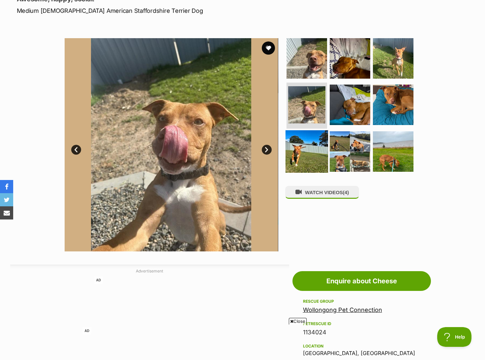
click at [297, 156] on img at bounding box center [306, 151] width 42 height 42
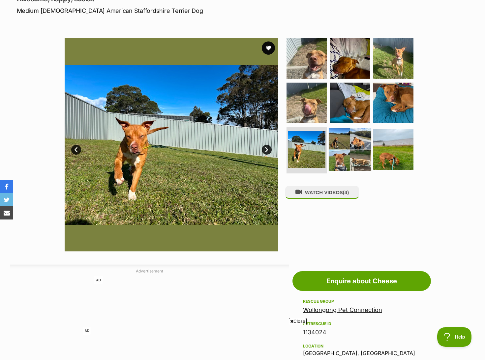
click at [346, 156] on img at bounding box center [349, 149] width 42 height 42
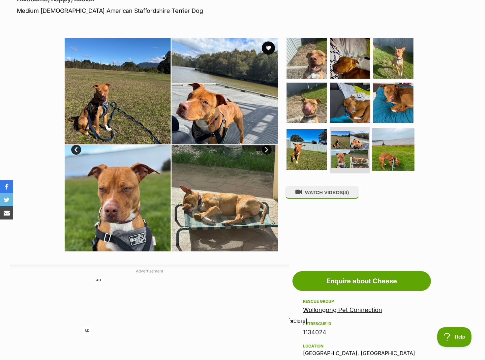
click at [401, 150] on img at bounding box center [393, 149] width 42 height 42
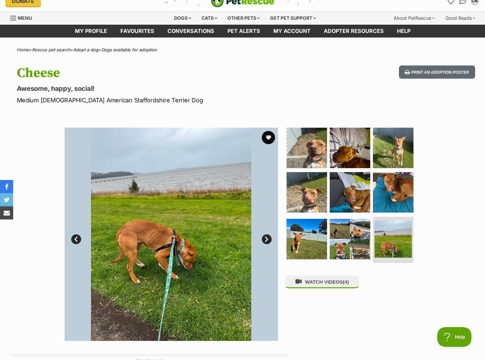
scroll to position [0, 0]
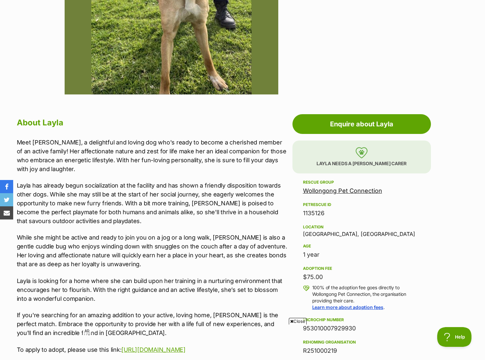
scroll to position [245, 0]
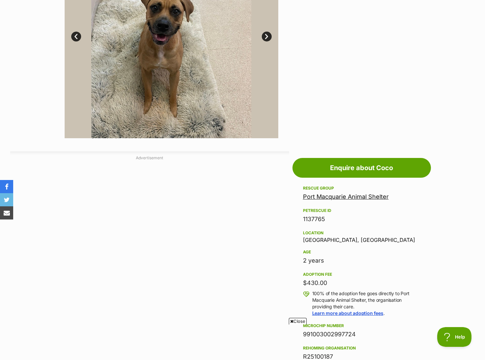
scroll to position [428, 0]
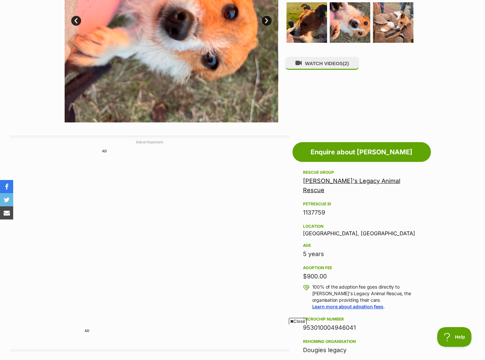
scroll to position [231, 0]
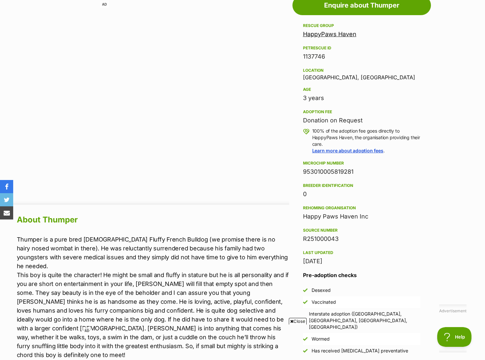
scroll to position [296, 0]
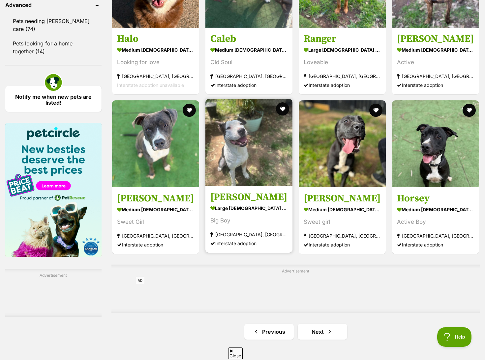
scroll to position [955, 0]
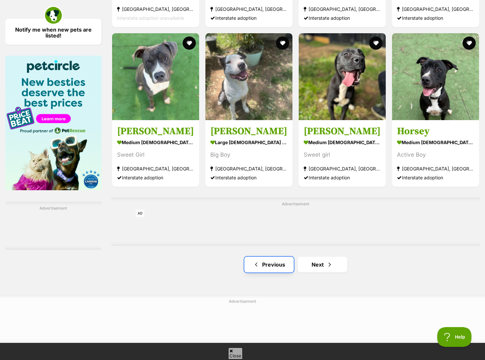
click at [278, 268] on link "Previous" at bounding box center [268, 265] width 49 height 16
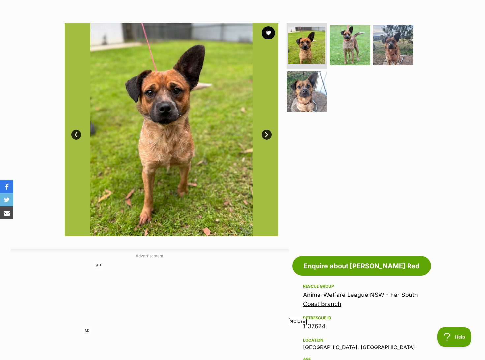
scroll to position [84, 0]
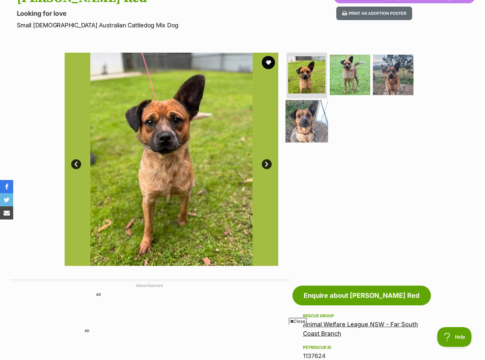
click at [312, 123] on img at bounding box center [306, 121] width 42 height 42
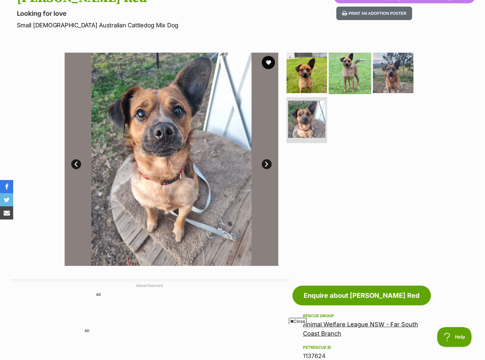
click at [357, 74] on img at bounding box center [349, 72] width 42 height 42
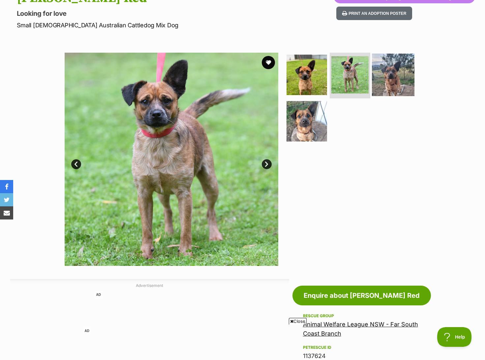
click at [383, 77] on img at bounding box center [393, 74] width 42 height 42
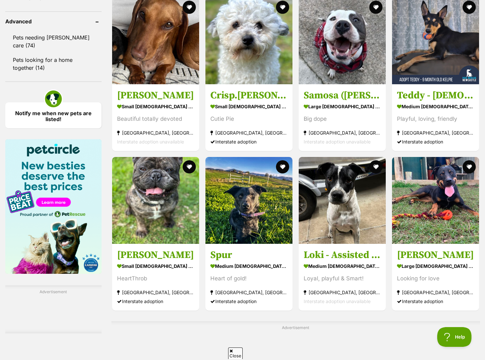
scroll to position [988, 0]
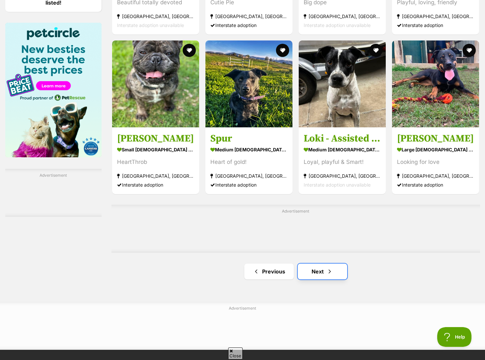
click at [323, 279] on link "Next" at bounding box center [321, 272] width 49 height 16
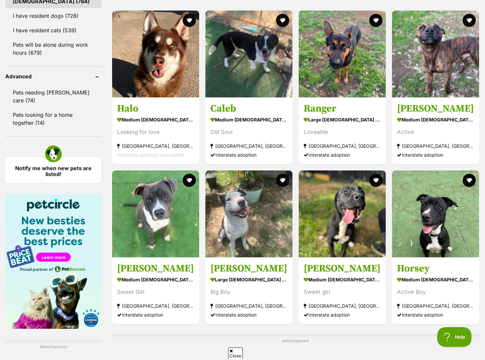
scroll to position [955, 0]
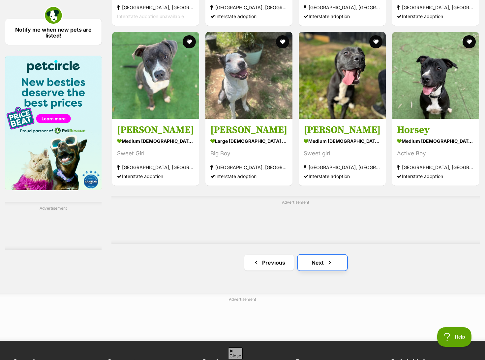
click at [318, 270] on link "Next" at bounding box center [321, 263] width 49 height 16
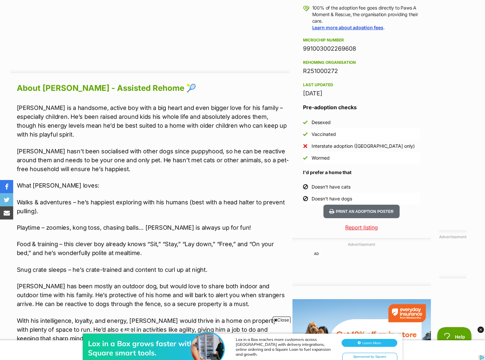
scroll to position [626, 0]
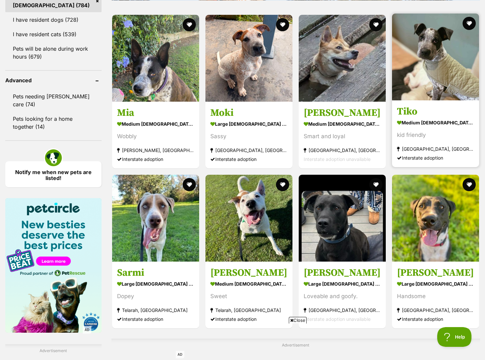
scroll to position [922, 0]
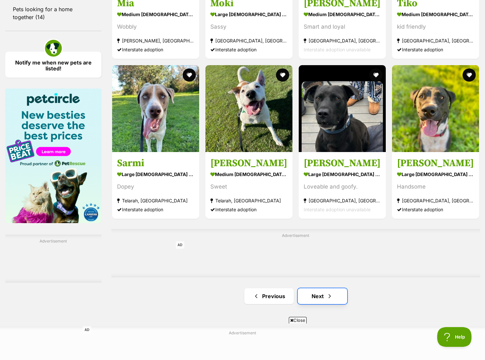
click at [319, 300] on link "Next" at bounding box center [321, 297] width 49 height 16
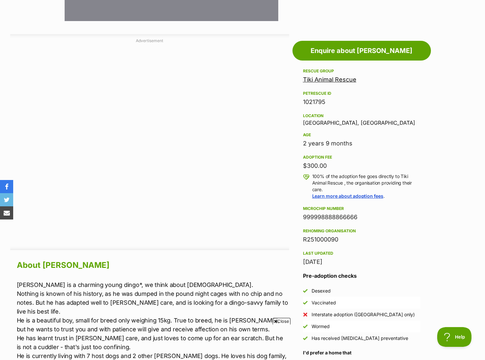
scroll to position [527, 0]
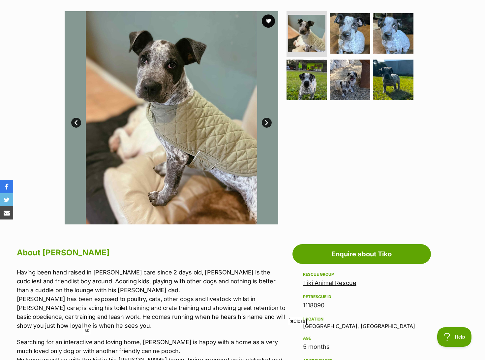
scroll to position [113, 0]
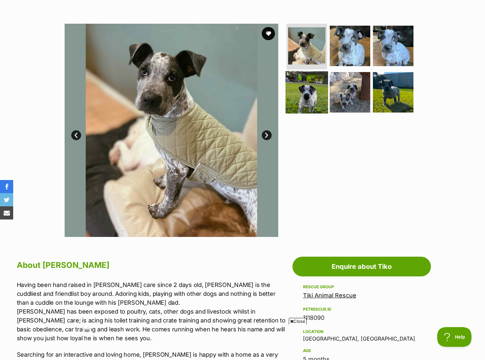
click at [316, 103] on img at bounding box center [306, 92] width 42 height 42
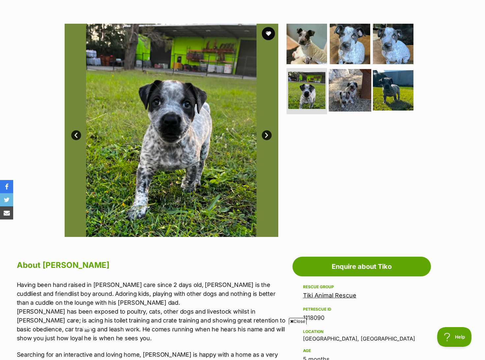
click at [344, 96] on img at bounding box center [349, 90] width 42 height 42
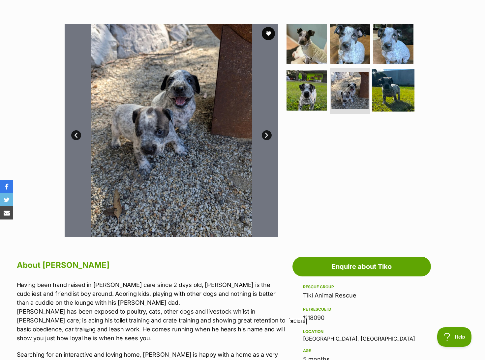
click at [401, 92] on img at bounding box center [393, 90] width 42 height 42
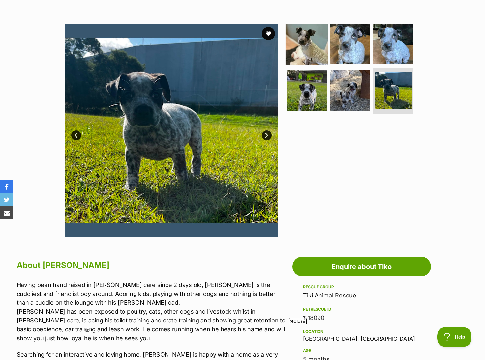
click at [313, 47] on img at bounding box center [306, 43] width 42 height 42
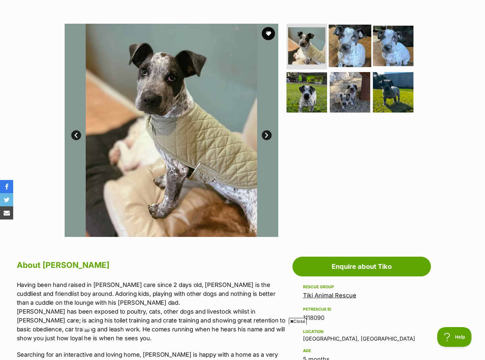
click at [337, 45] on img at bounding box center [349, 45] width 42 height 42
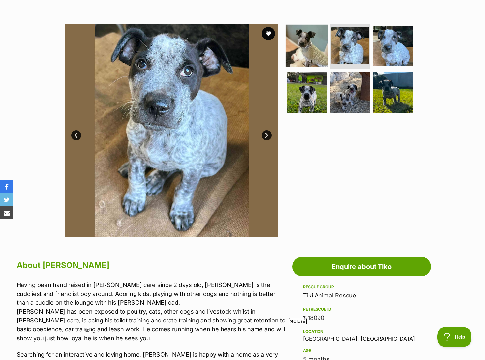
click at [317, 49] on img at bounding box center [306, 45] width 42 height 42
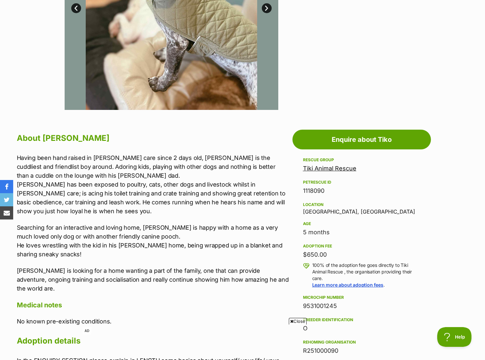
scroll to position [245, 0]
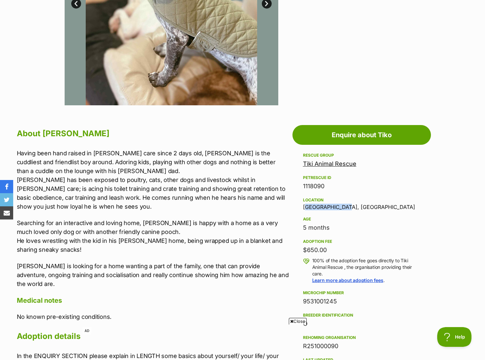
drag, startPoint x: 345, startPoint y: 205, endPoint x: 305, endPoint y: 207, distance: 39.2
click at [305, 207] on div "Location Torryburn, NSW" at bounding box center [361, 203] width 117 height 14
copy div "orryburn, NSW"
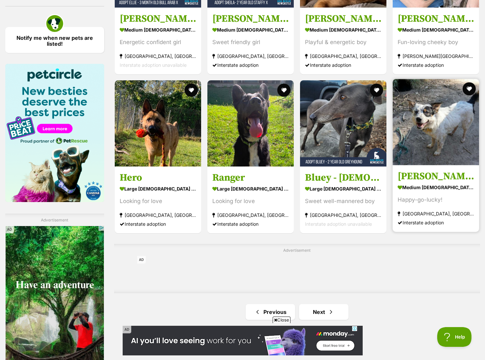
scroll to position [1054, 0]
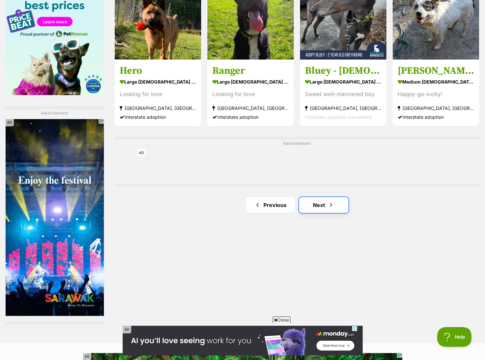
click at [324, 206] on link "Next" at bounding box center [323, 205] width 49 height 16
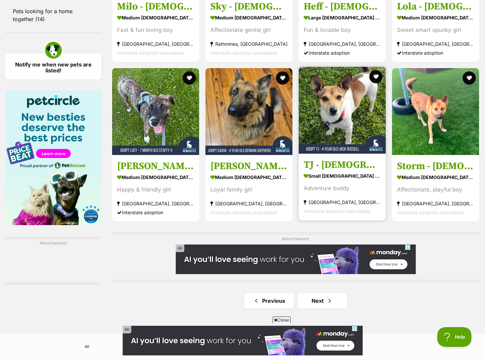
scroll to position [922, 0]
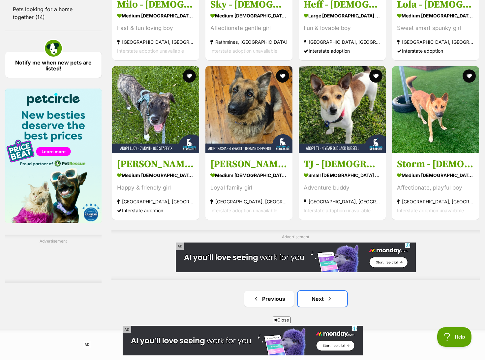
drag, startPoint x: 326, startPoint y: 303, endPoint x: 320, endPoint y: 288, distance: 16.4
click at [326, 303] on span "Next page" at bounding box center [329, 299] width 7 height 8
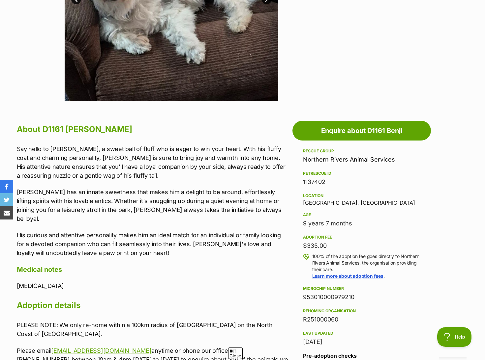
scroll to position [264, 0]
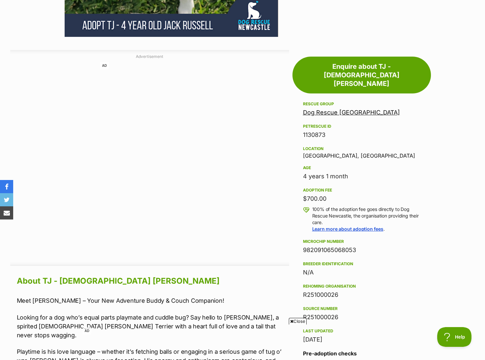
scroll to position [296, 0]
